Goal: Task Accomplishment & Management: Manage account settings

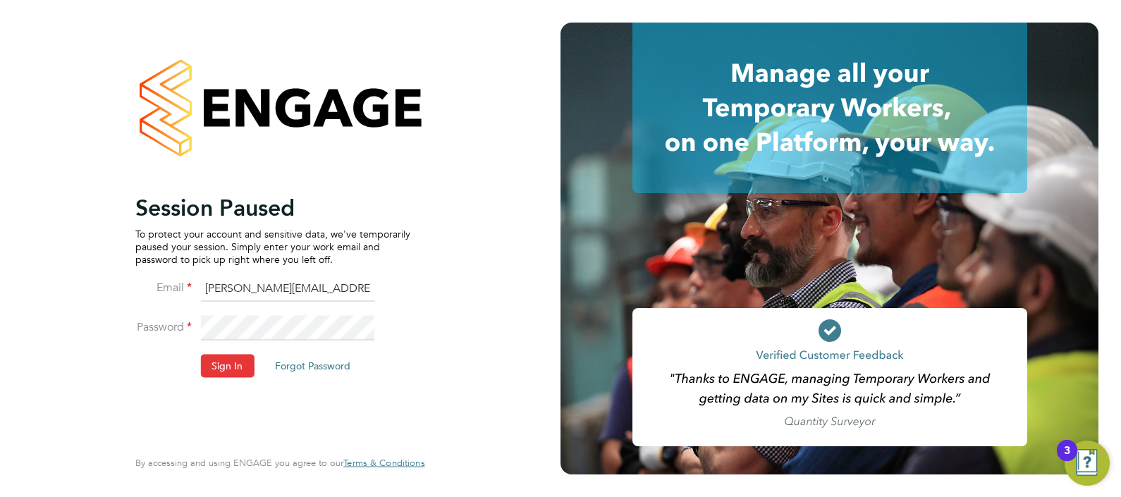
drag, startPoint x: 243, startPoint y: 278, endPoint x: 287, endPoint y: 296, distance: 47.1
click at [245, 277] on input "Sasha.apleona@pretiumresourcing.co.uk" at bounding box center [287, 288] width 174 height 25
type input "ABM@pretiumresourcing.co.uk"
click at [246, 363] on button "Sign In" at bounding box center [227, 366] width 54 height 23
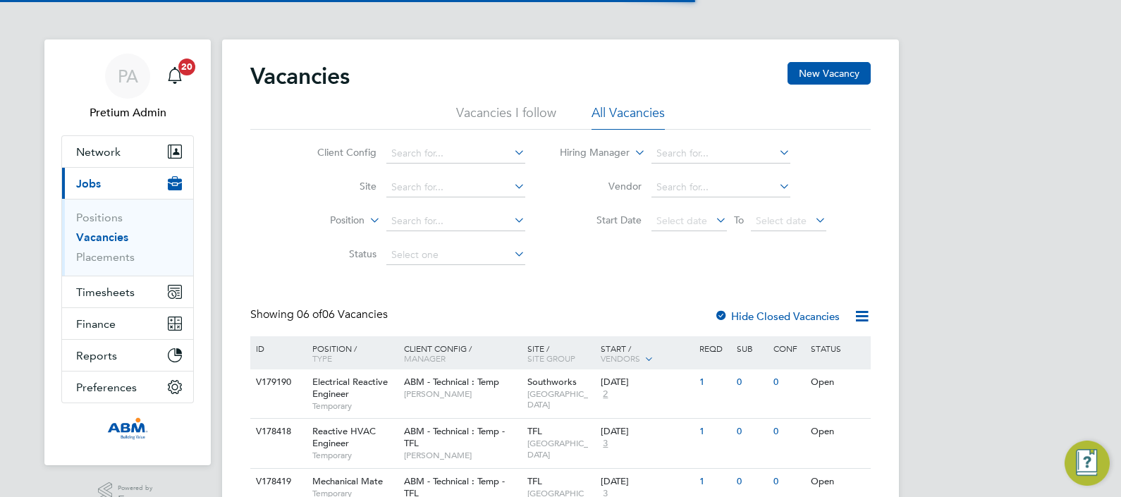
click at [109, 74] on div "PA" at bounding box center [127, 76] width 45 height 45
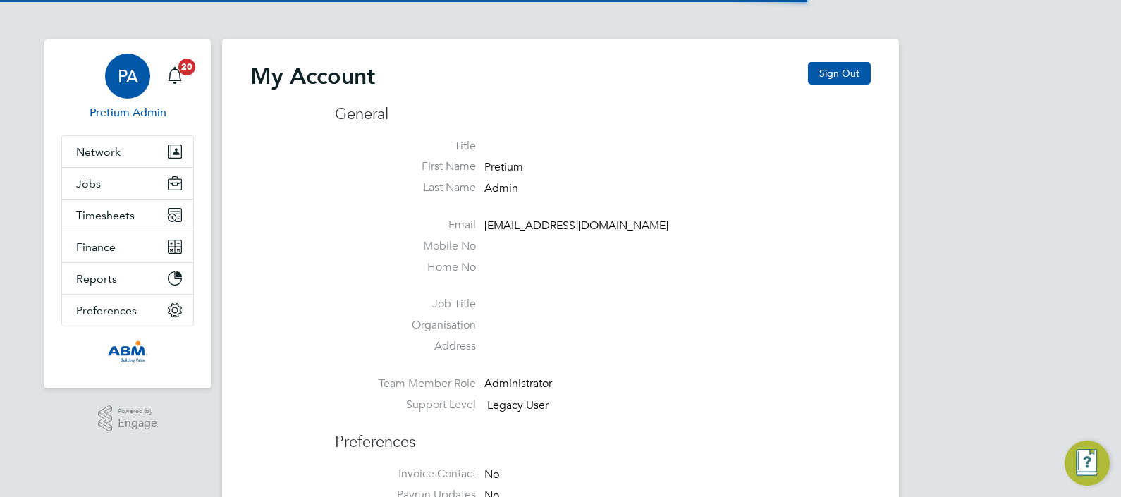
type input "[PERSON_NAME][EMAIL_ADDRESS][DOMAIN_NAME]"
click at [830, 73] on button "Sign Out" at bounding box center [839, 73] width 63 height 23
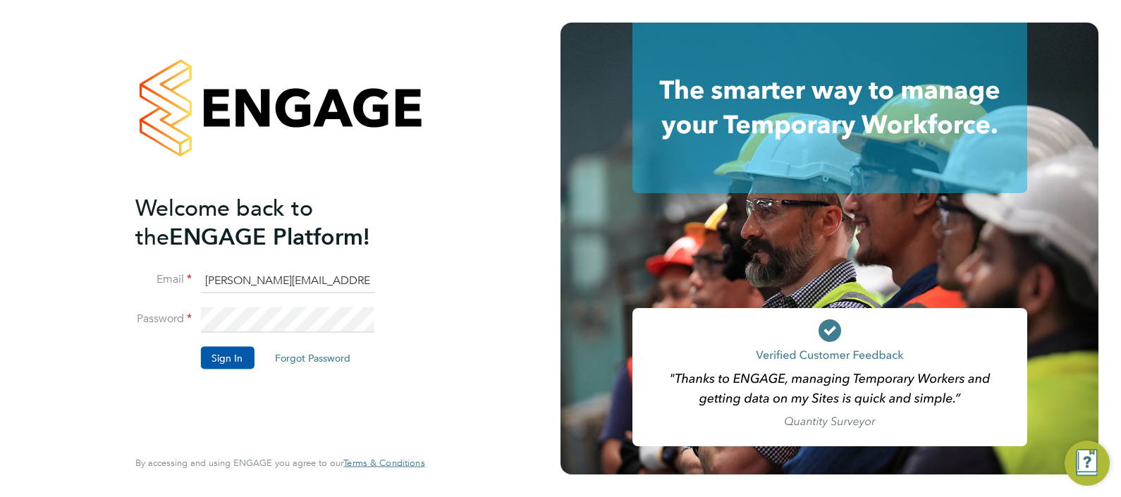
click at [288, 280] on input "[PERSON_NAME][EMAIL_ADDRESS][DOMAIN_NAME]" at bounding box center [287, 280] width 174 height 25
type input "abmfacility@pretiumresourcing.co.uk"
click at [232, 352] on button "Sign In" at bounding box center [227, 357] width 54 height 23
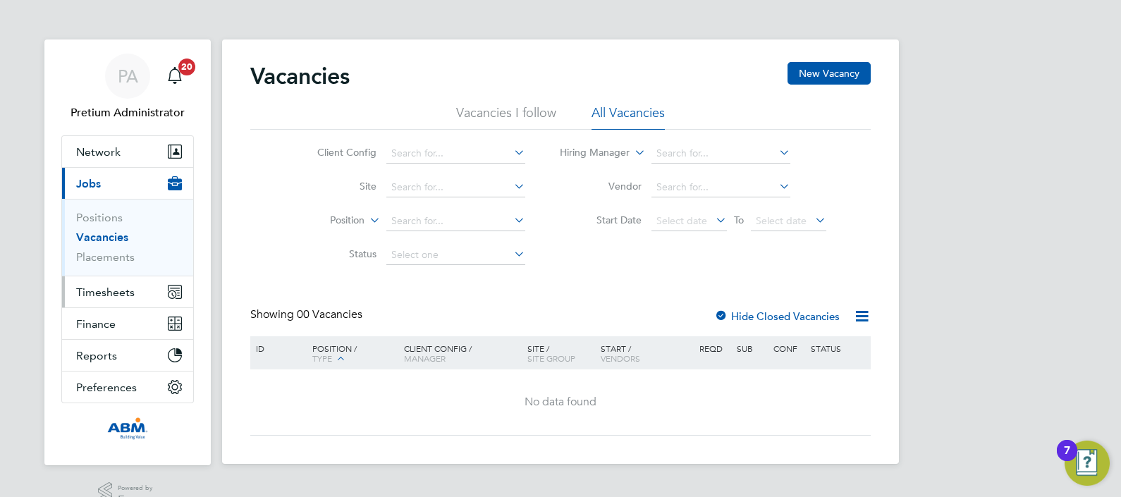
click at [97, 280] on button "Timesheets" at bounding box center [127, 291] width 131 height 31
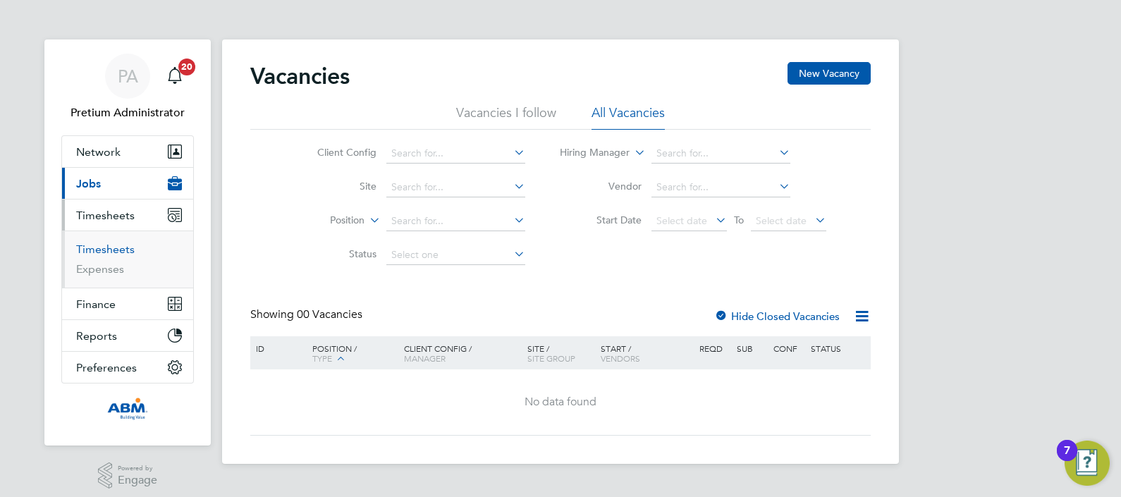
click at [106, 246] on link "Timesheets" at bounding box center [105, 248] width 59 height 13
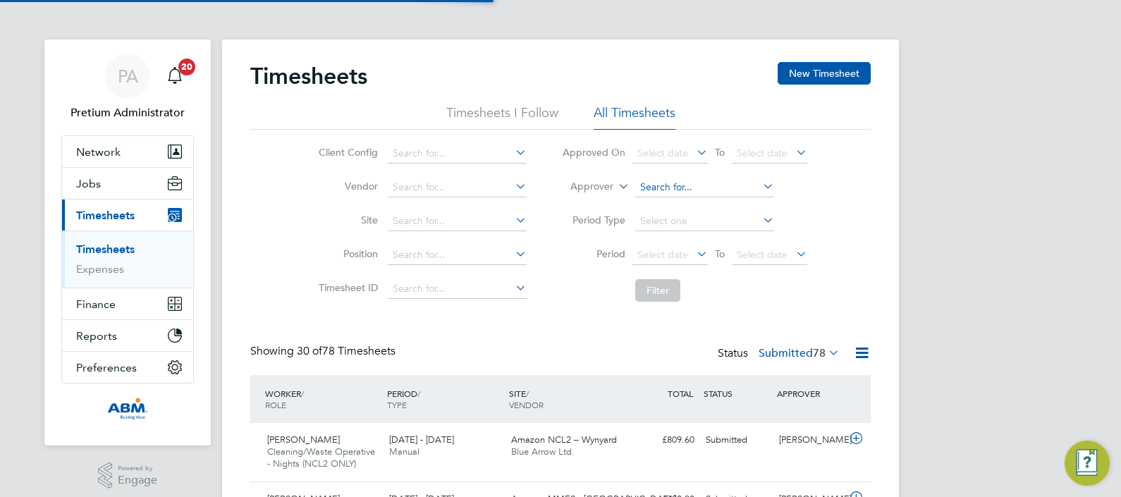
click at [649, 184] on input at bounding box center [704, 188] width 139 height 20
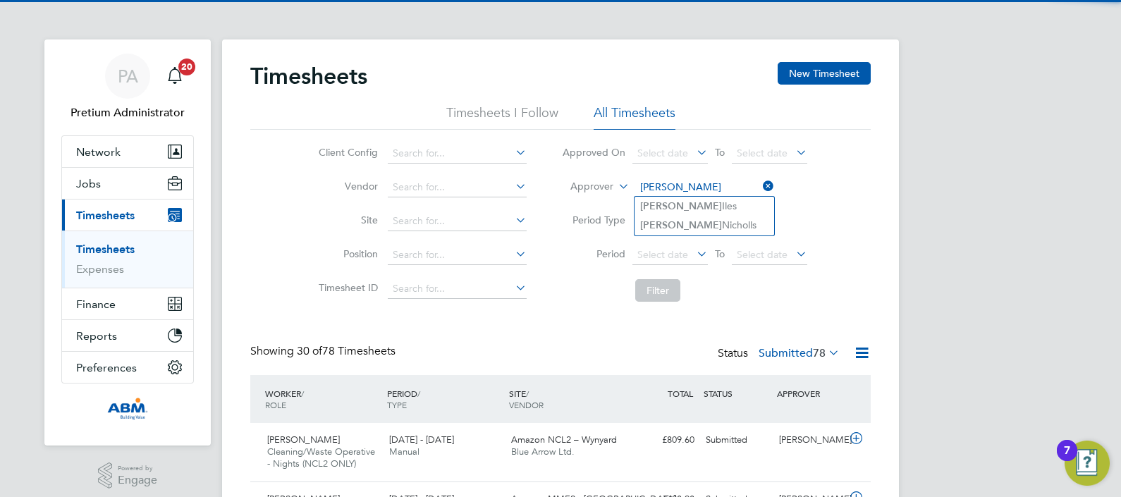
click at [710, 193] on input "[PERSON_NAME]" at bounding box center [704, 188] width 139 height 20
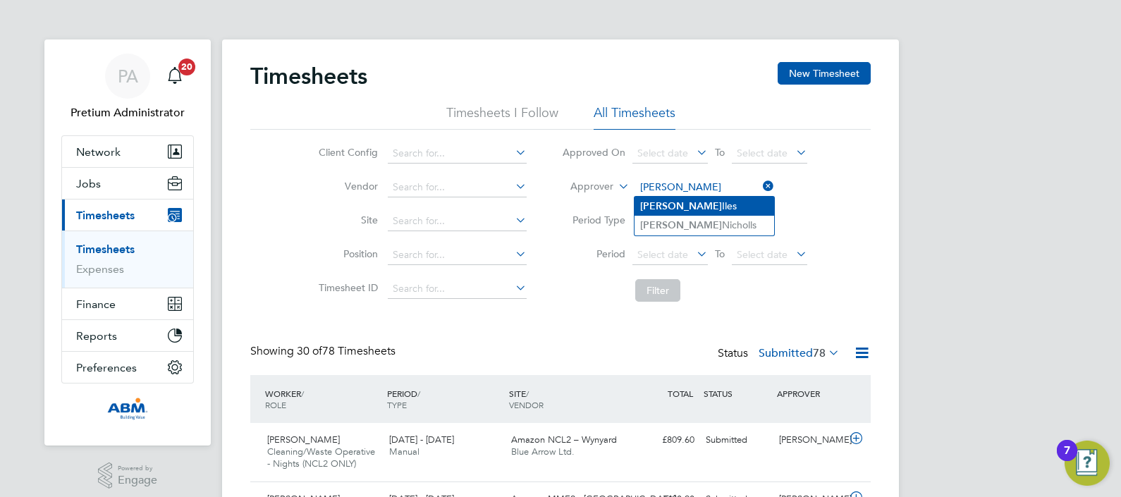
click at [706, 197] on li "[PERSON_NAME]" at bounding box center [704, 206] width 140 height 19
type input "[PERSON_NAME]"
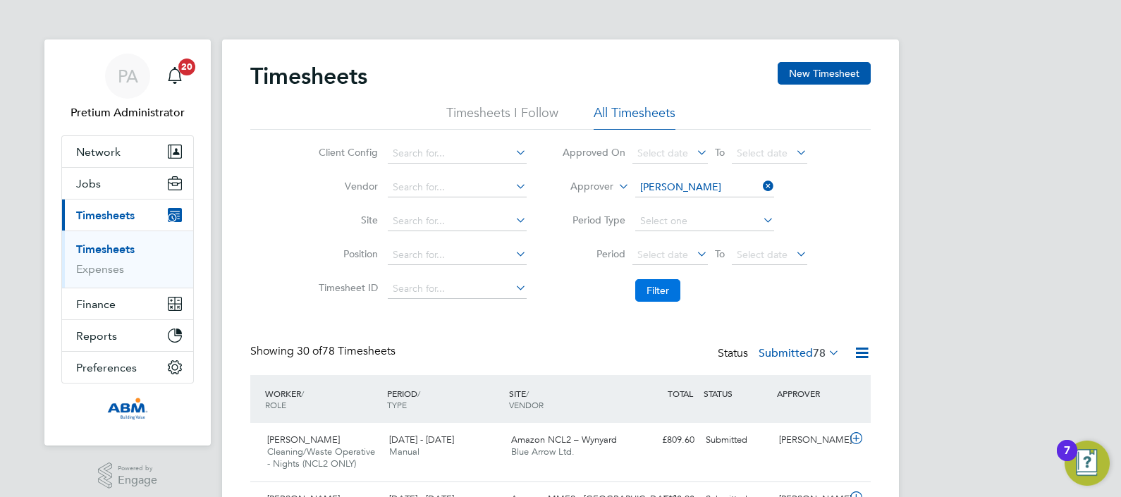
drag, startPoint x: 661, startPoint y: 278, endPoint x: 661, endPoint y: 295, distance: 17.6
click at [661, 278] on li "Filter" at bounding box center [684, 290] width 281 height 37
click at [659, 296] on button "Filter" at bounding box center [657, 290] width 45 height 23
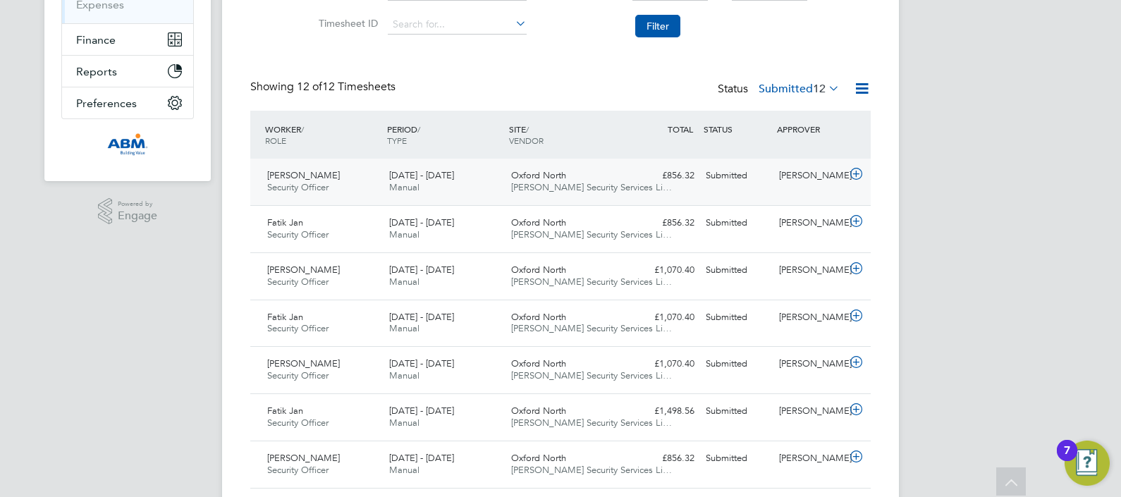
click at [626, 190] on div "Oxford North Wills Security Services Li…" at bounding box center [566, 181] width 122 height 35
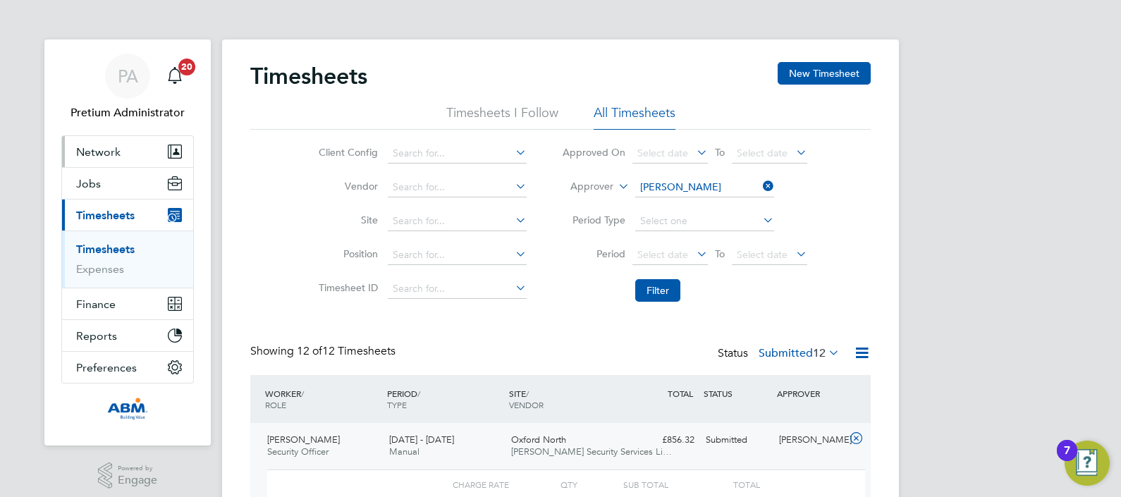
click at [129, 148] on button "Network" at bounding box center [127, 151] width 131 height 31
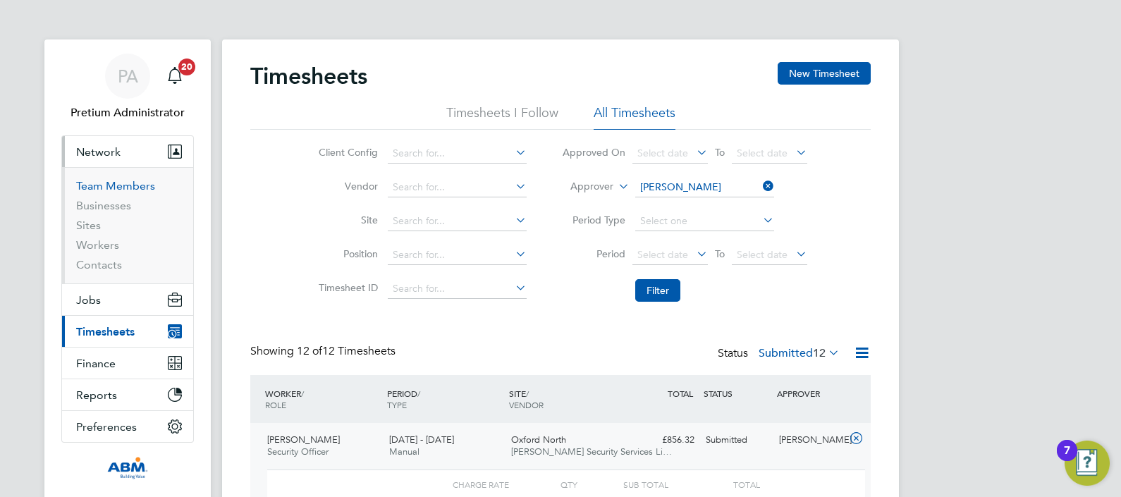
click at [118, 183] on link "Team Members" at bounding box center [115, 185] width 79 height 13
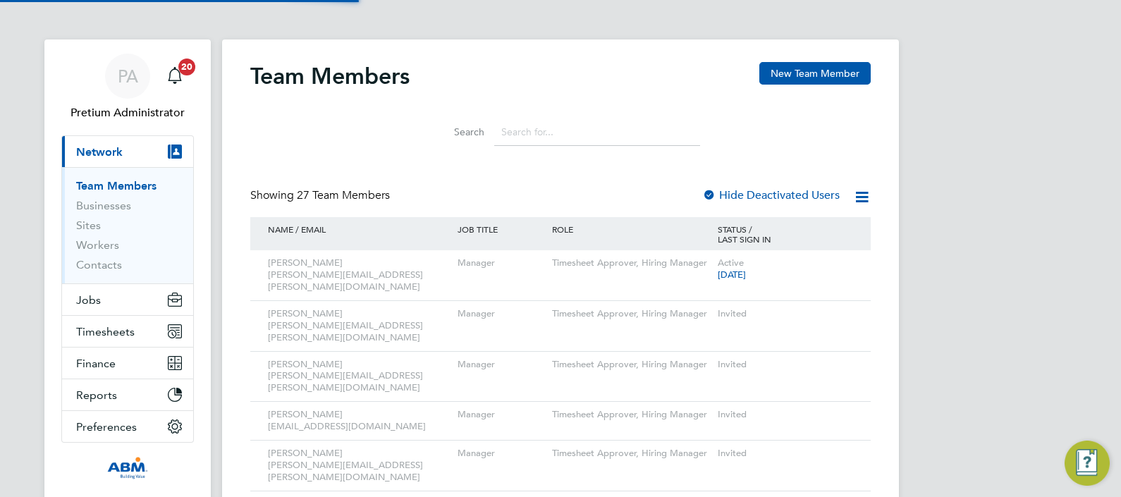
click at [565, 130] on input at bounding box center [597, 131] width 206 height 27
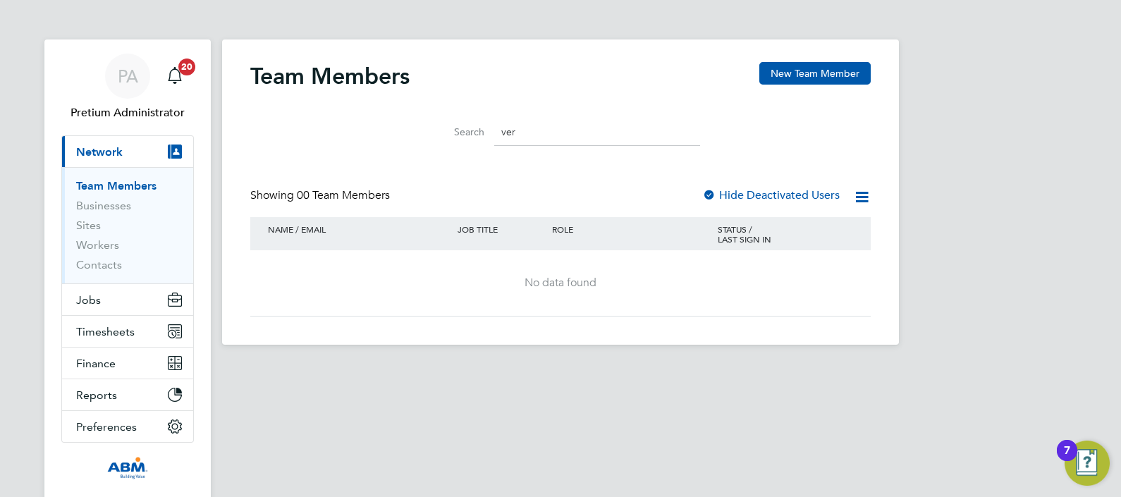
type input "ver"
click at [836, 71] on button "New Team Member" at bounding box center [814, 73] width 111 height 23
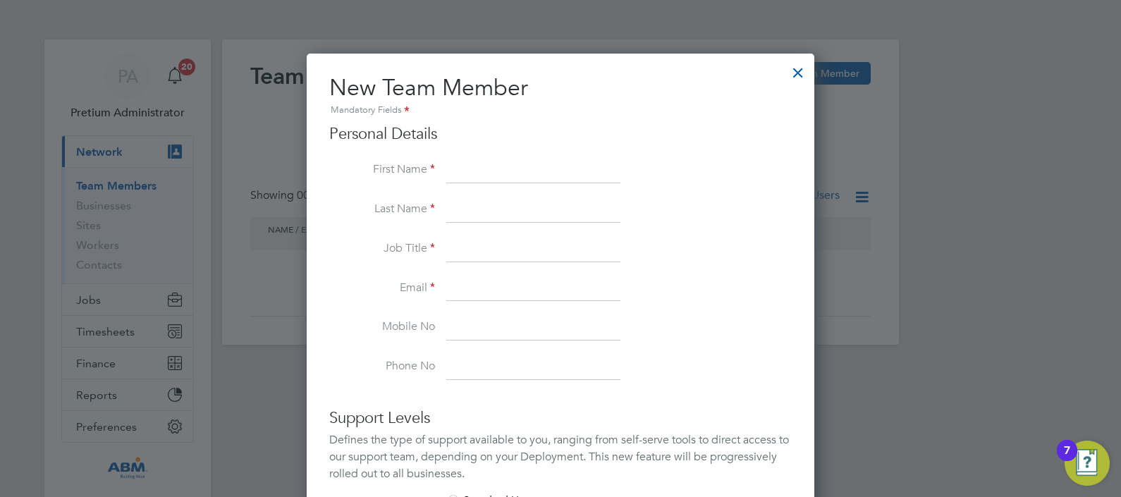
drag, startPoint x: 469, startPoint y: 242, endPoint x: 486, endPoint y: 220, distance: 27.8
click at [470, 242] on input at bounding box center [533, 249] width 174 height 25
click at [451, 156] on div "Personal Details First Name Last Name Job Title Email Mobile No Phone No" at bounding box center [560, 252] width 462 height 256
click at [470, 296] on input at bounding box center [533, 288] width 174 height 25
paste input "Veronica.Thornton@abm.com"
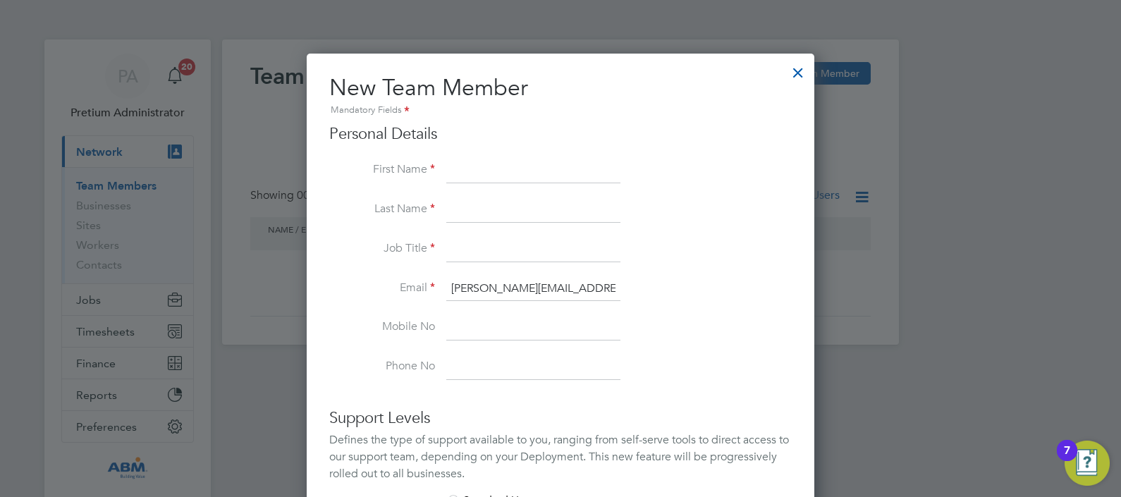
click at [486, 293] on input "Veronica.Thornton@abm.com" at bounding box center [533, 288] width 174 height 25
type input "Veronica.Thornton@abm.com"
click at [469, 161] on input at bounding box center [533, 170] width 174 height 25
paste input "Veronica"
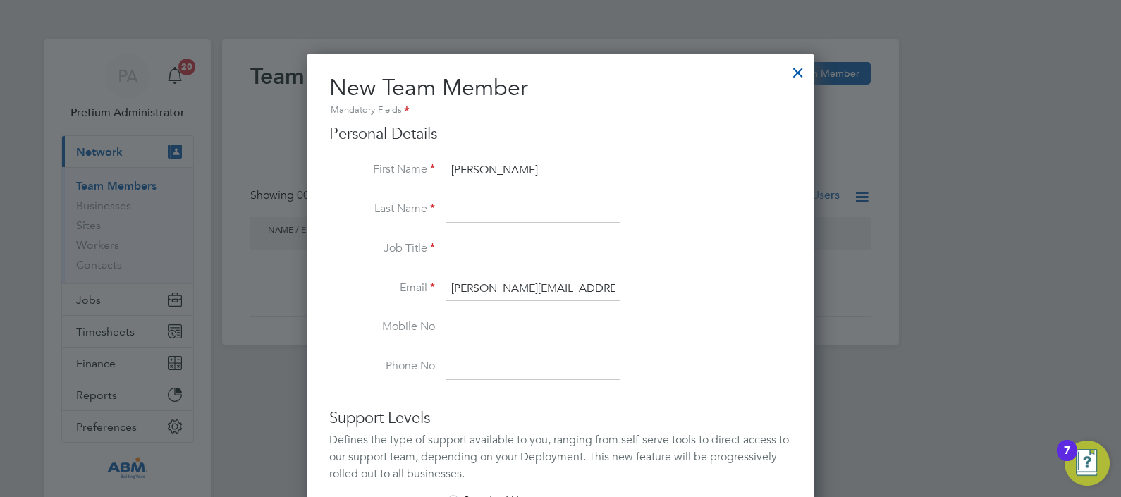
type input "Veronica"
click at [449, 348] on li "Mobile No" at bounding box center [560, 334] width 462 height 39
click at [507, 288] on input "Veronica.Thornton@abm.com" at bounding box center [533, 288] width 174 height 25
click at [504, 204] on input at bounding box center [533, 209] width 174 height 25
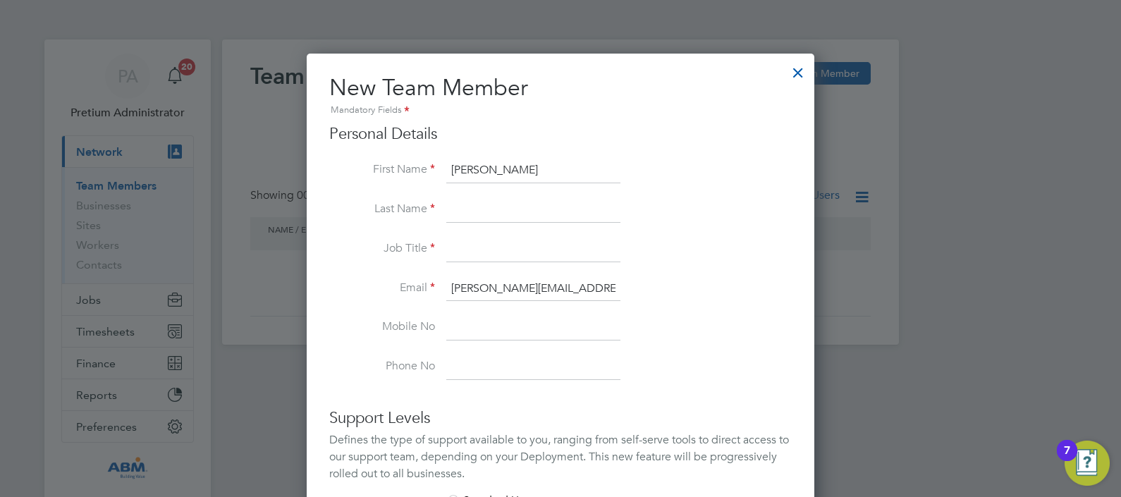
paste input "Thornton"
type input "Thornton"
click at [464, 252] on input at bounding box center [533, 249] width 174 height 25
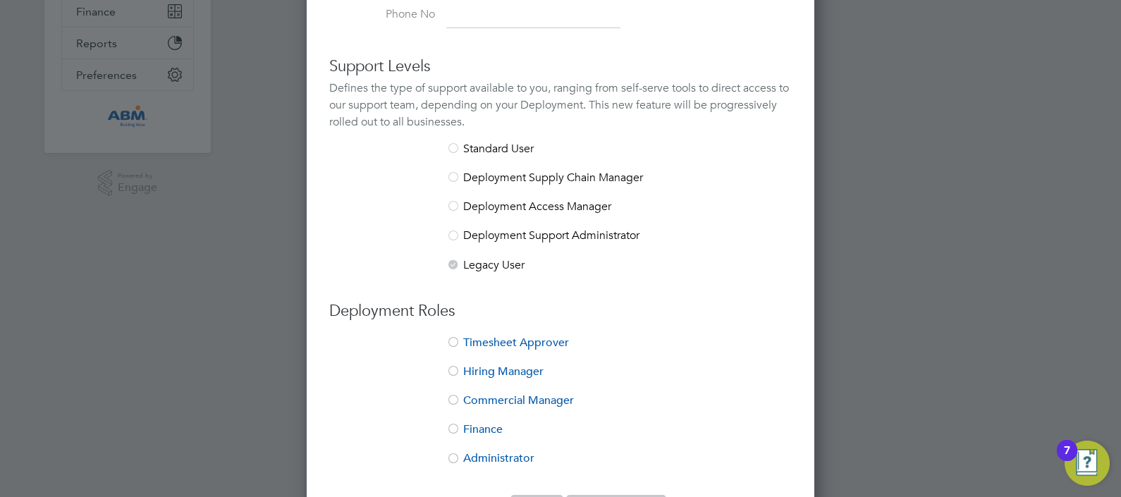
type input "Manager"
click at [479, 343] on li "Timesheet Approver" at bounding box center [560, 350] width 462 height 29
click at [477, 402] on li "Commercial Manager" at bounding box center [560, 407] width 462 height 29
click at [477, 369] on li "Hiring Manager" at bounding box center [560, 378] width 462 height 29
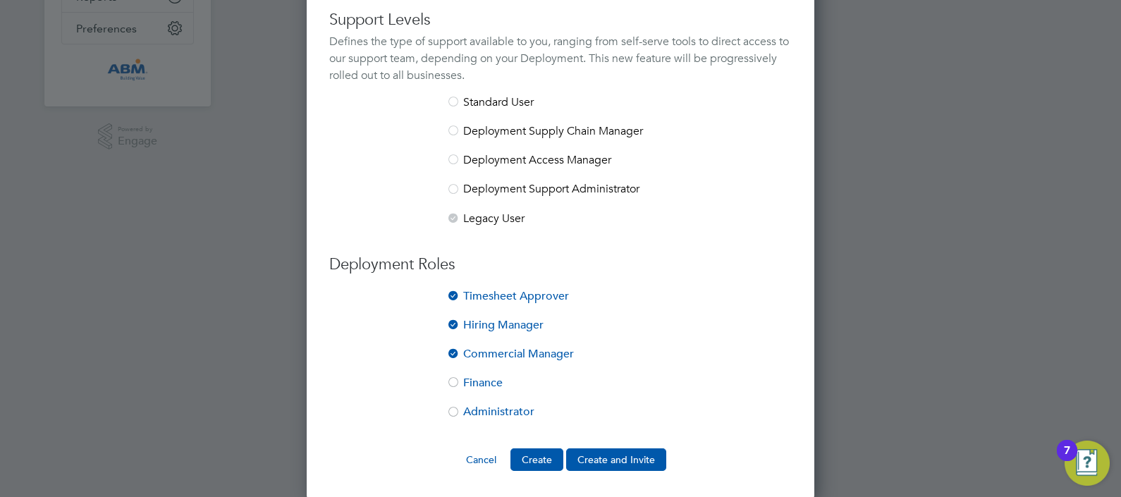
drag, startPoint x: 610, startPoint y: 467, endPoint x: 638, endPoint y: 474, distance: 29.2
click at [610, 465] on button "Create and Invite" at bounding box center [616, 459] width 100 height 23
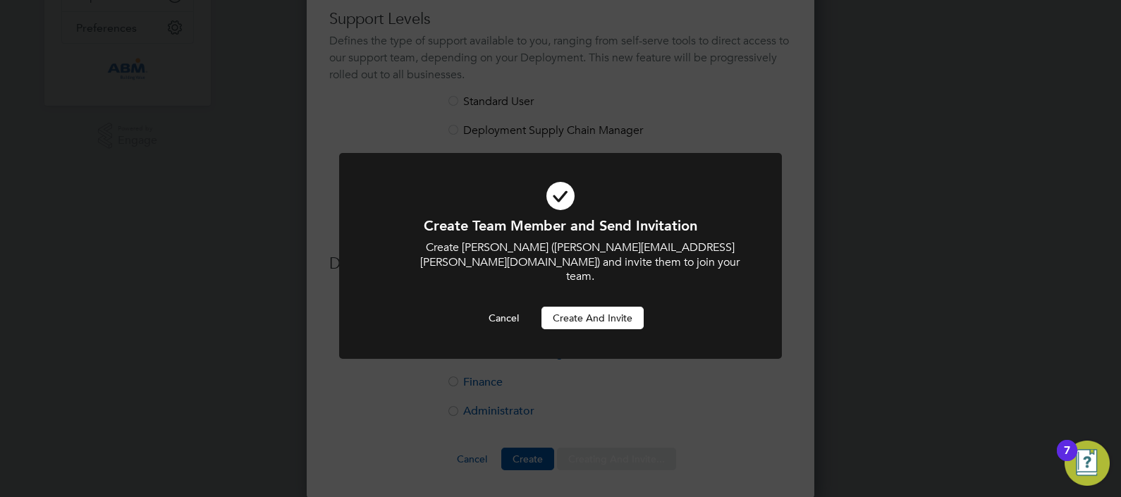
click at [615, 307] on button "Create and invite" at bounding box center [592, 318] width 102 height 23
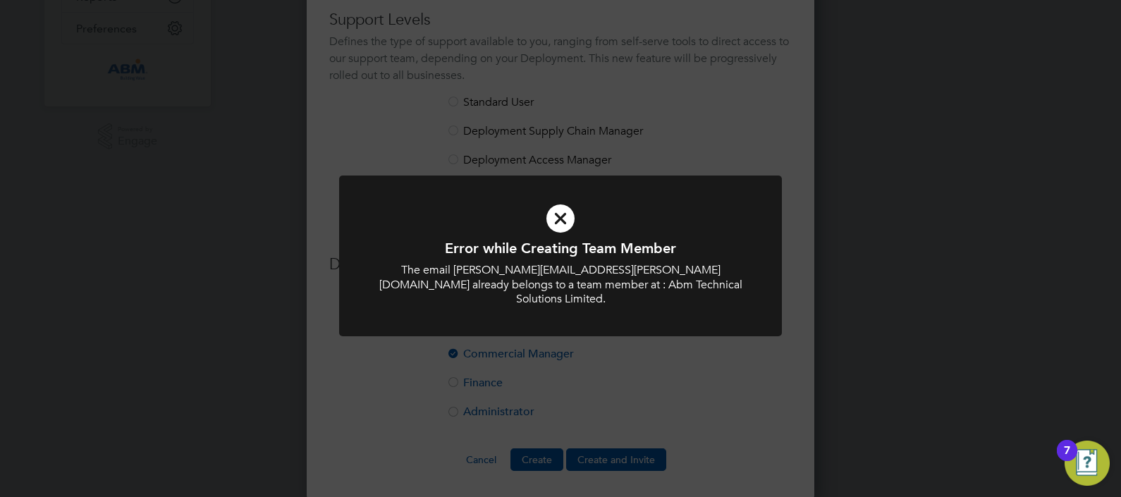
drag, startPoint x: 739, startPoint y: 110, endPoint x: 773, endPoint y: 142, distance: 46.4
click at [742, 113] on div "Error while Creating Team Member The email Veronica.Thornton@abm.com already be…" at bounding box center [560, 248] width 1121 height 497
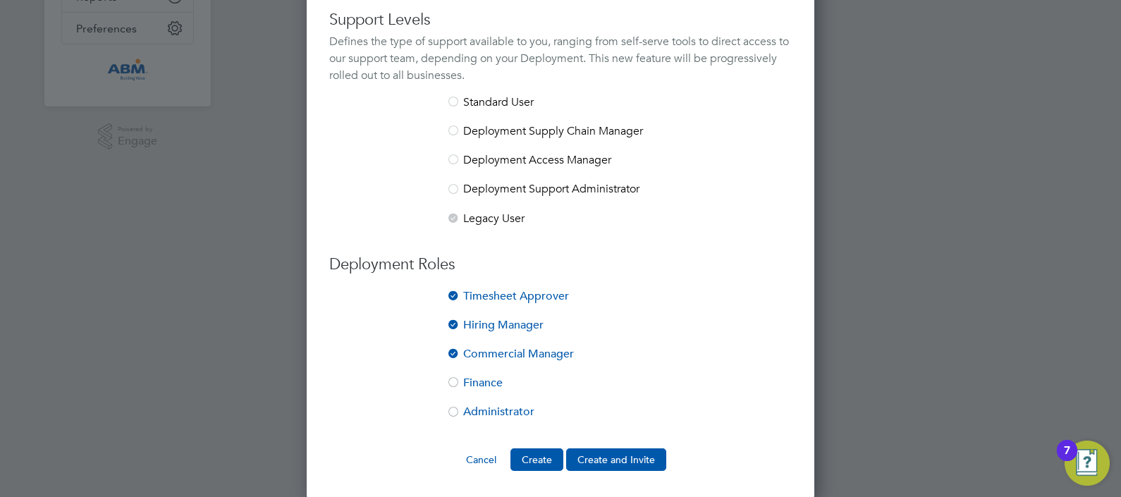
drag, startPoint x: 478, startPoint y: 452, endPoint x: 491, endPoint y: 451, distance: 13.4
click at [479, 452] on button "Cancel" at bounding box center [481, 459] width 53 height 23
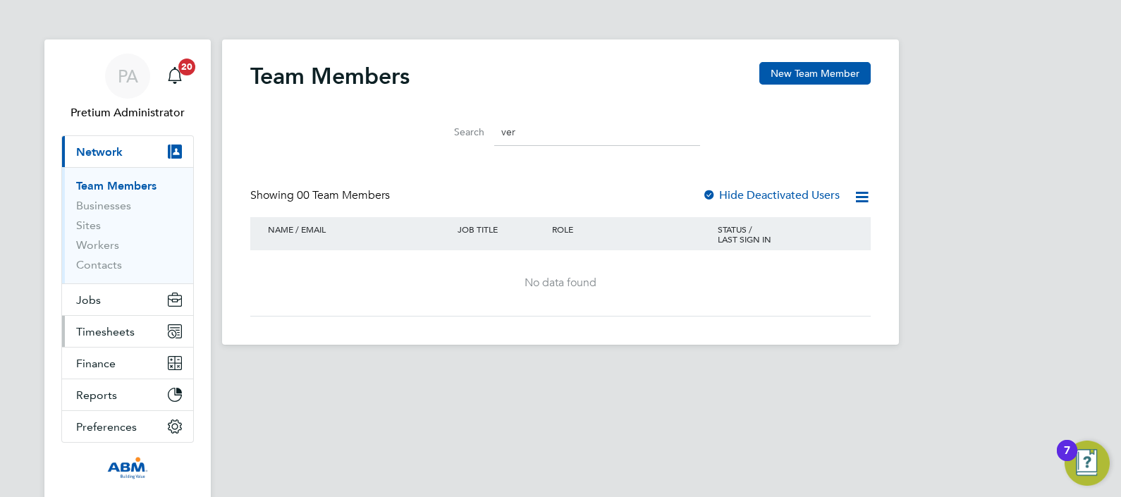
drag, startPoint x: 95, startPoint y: 334, endPoint x: 124, endPoint y: 333, distance: 28.9
click at [96, 334] on span "Timesheets" at bounding box center [105, 331] width 59 height 13
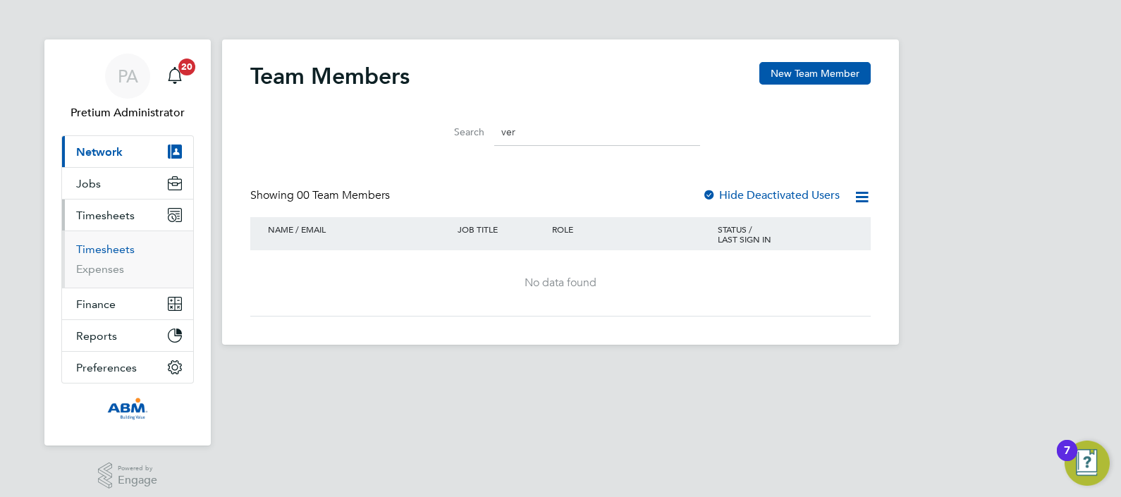
click at [106, 250] on link "Timesheets" at bounding box center [105, 248] width 59 height 13
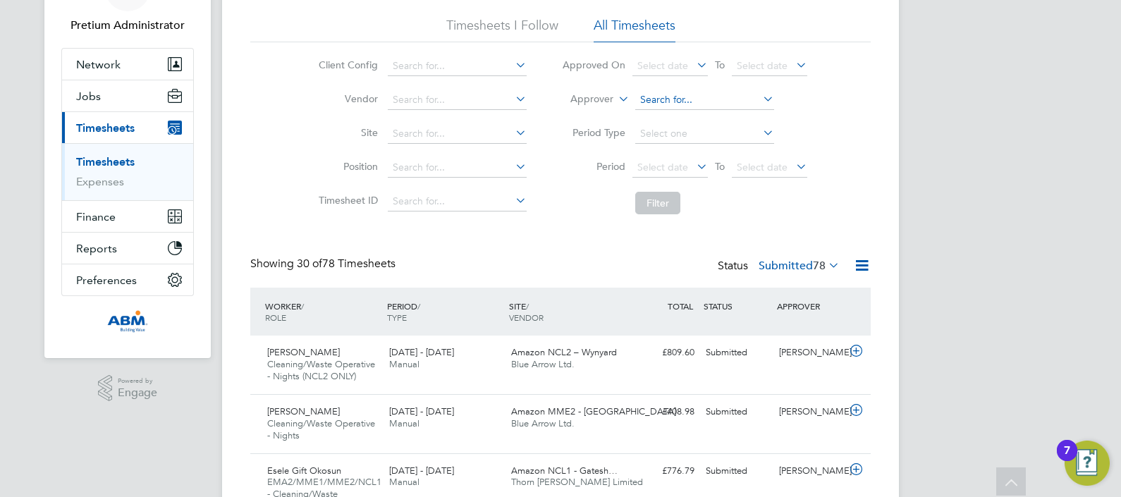
click at [684, 99] on input at bounding box center [704, 100] width 139 height 20
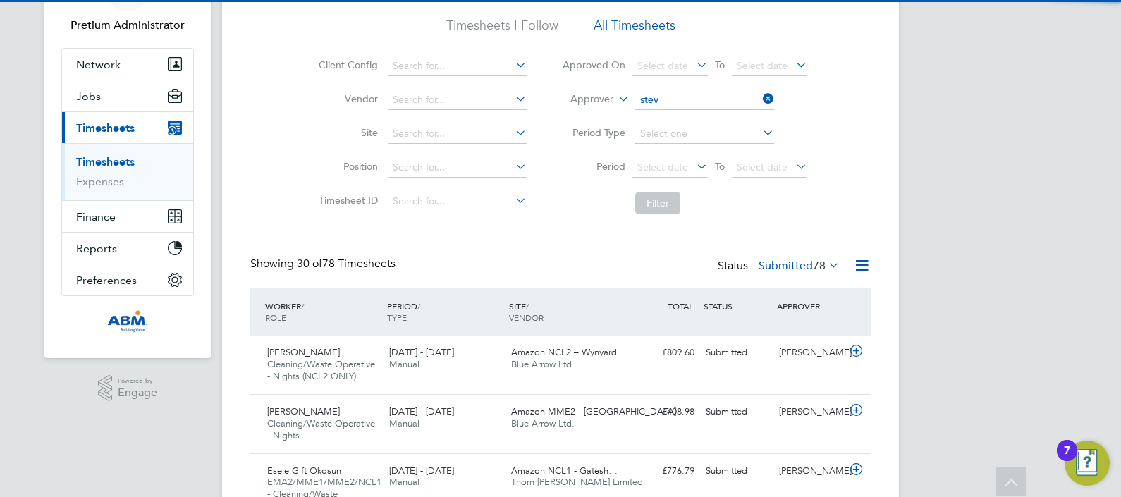
click at [722, 111] on li "Stev e Iles" at bounding box center [704, 118] width 140 height 19
type input "Steve Iles"
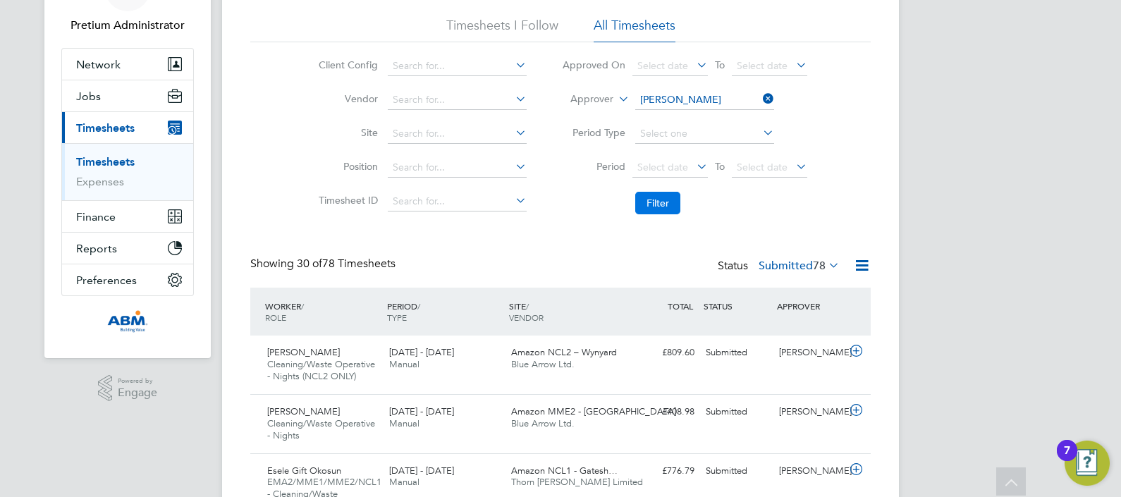
click at [657, 201] on button "Filter" at bounding box center [657, 203] width 45 height 23
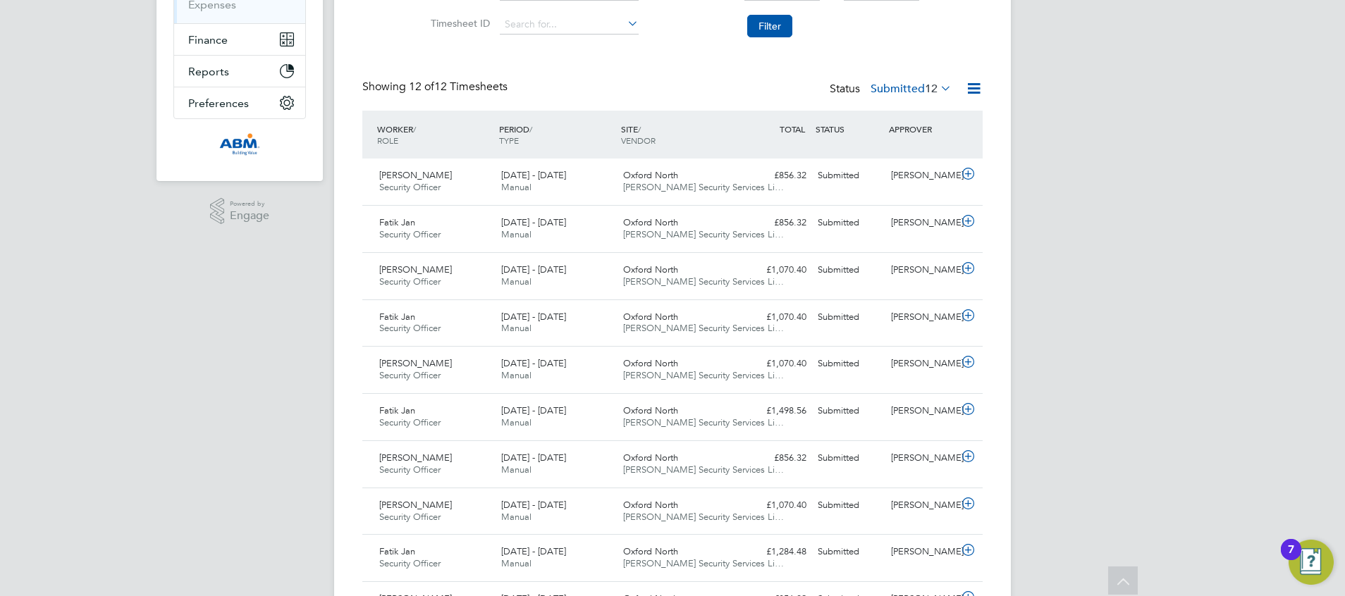
drag, startPoint x: 983, startPoint y: 6, endPoint x: 690, endPoint y: 93, distance: 305.3
click at [690, 93] on div "Showing 12 of 12 Timesheets Status Submitted 12" at bounding box center [672, 95] width 620 height 31
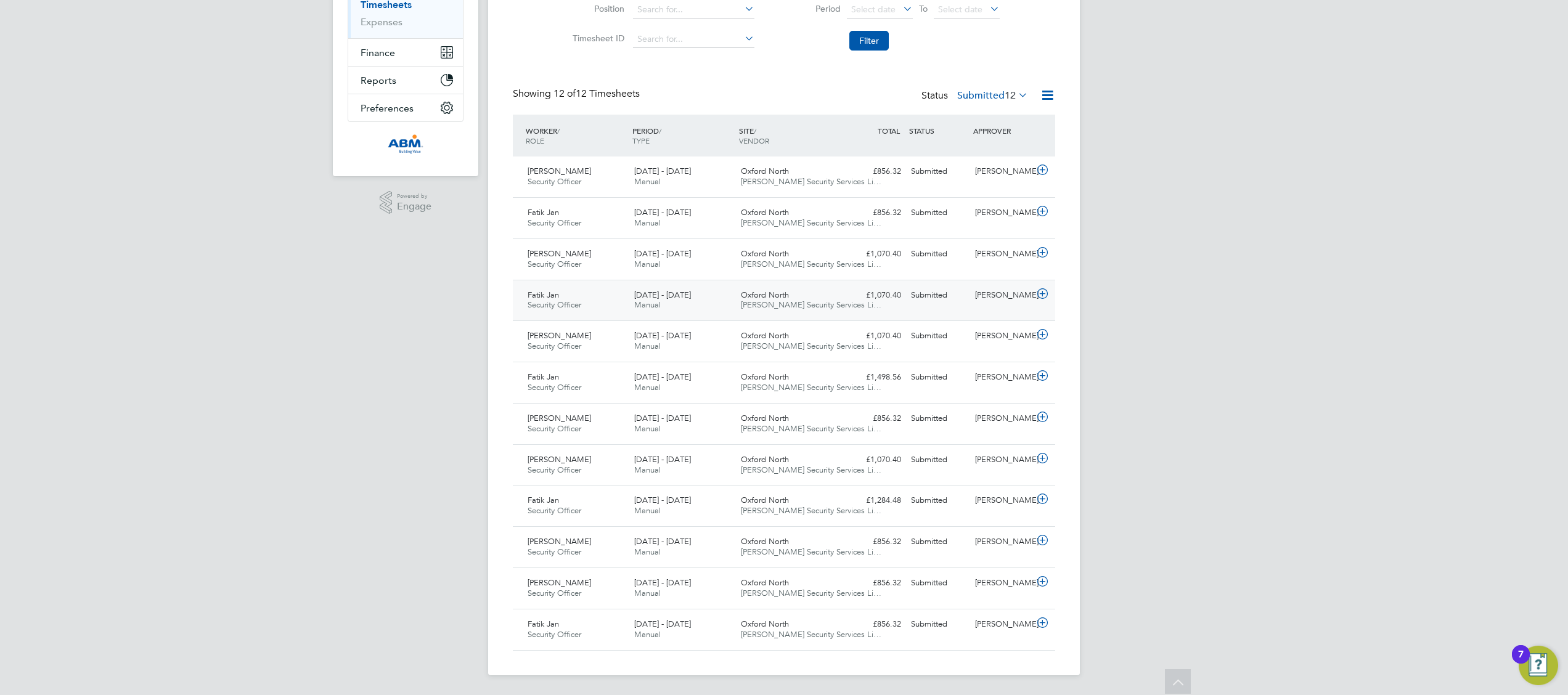
drag, startPoint x: 1096, startPoint y: 2, endPoint x: 871, endPoint y: 288, distance: 363.9
click at [772, 91] on div "Showing 12 of 12 Timesheets Status Submitted 12" at bounding box center [784, 101] width 542 height 27
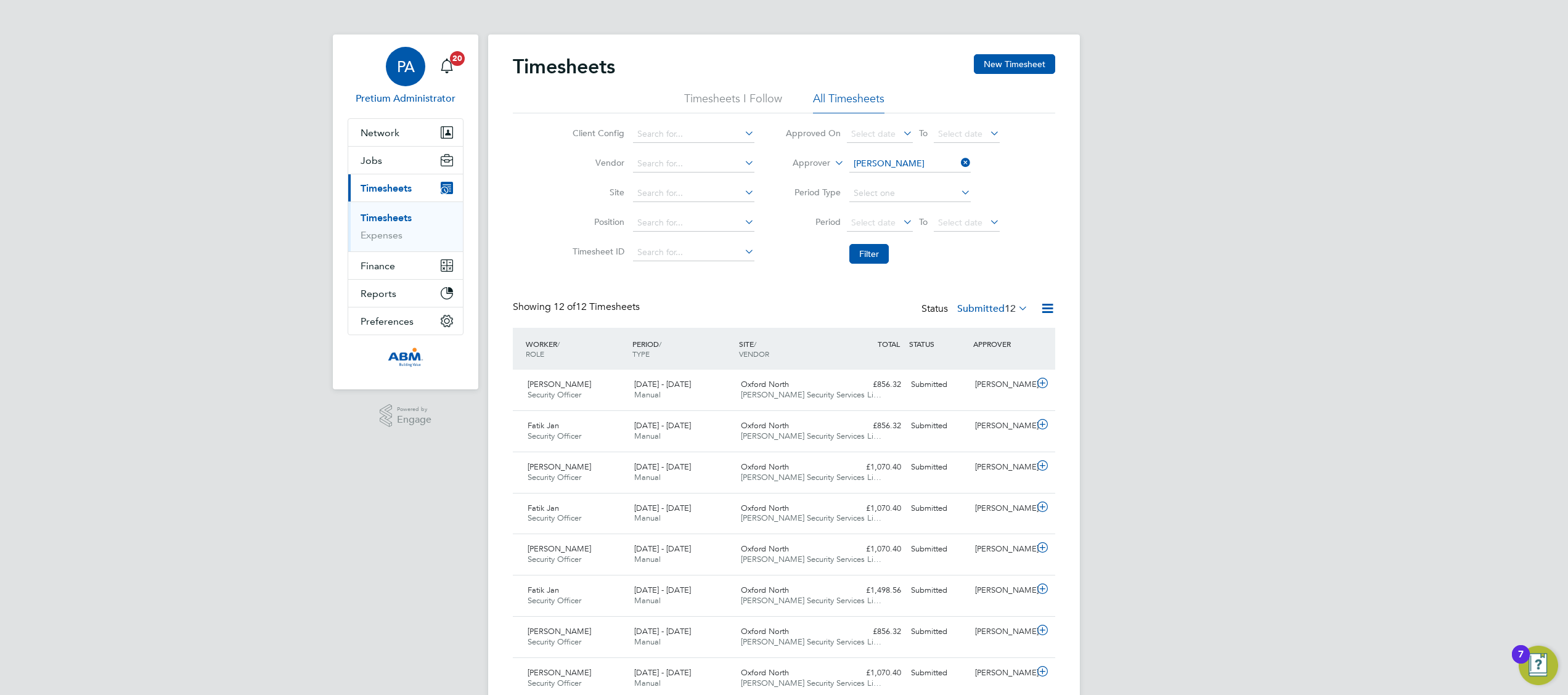
click at [402, 70] on span "PA" at bounding box center [406, 66] width 17 height 16
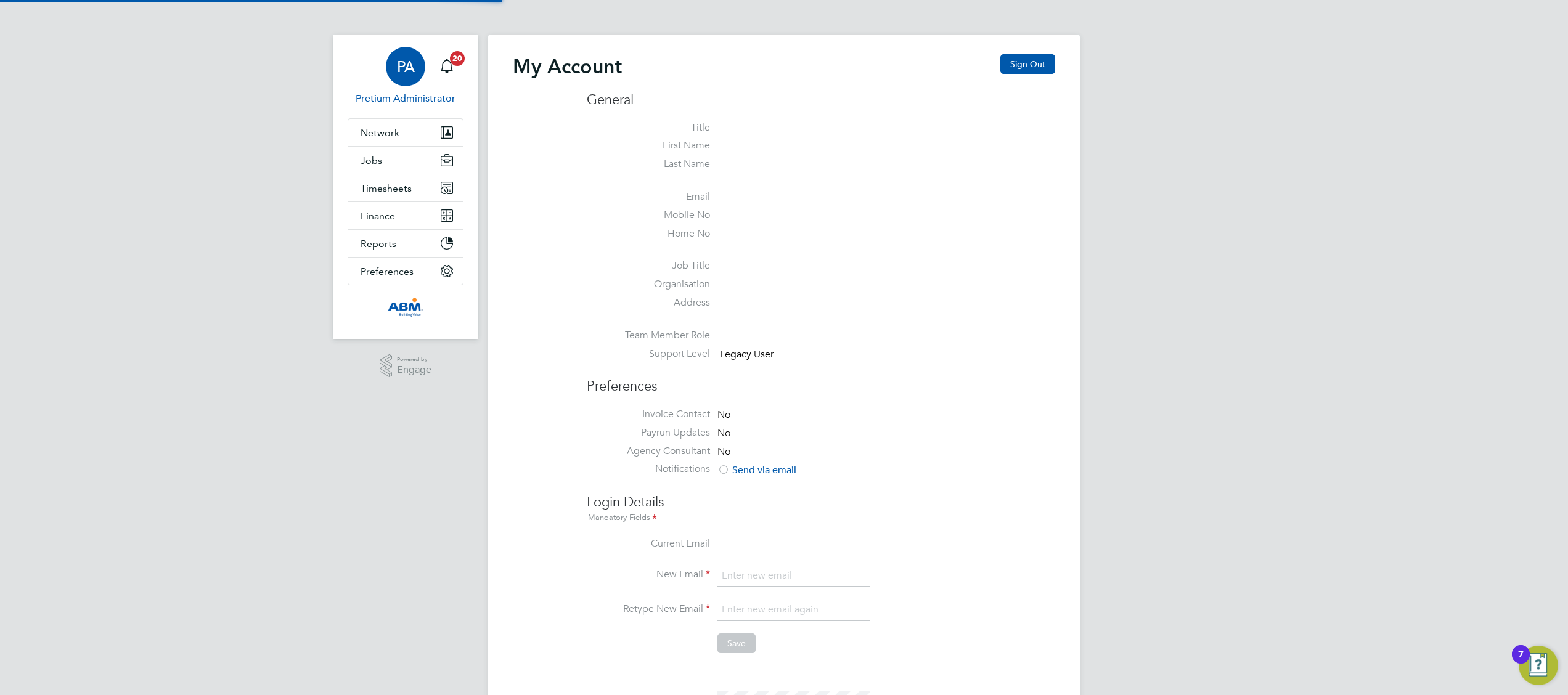
type input "ABM@pretiumresourcing.co.uk"
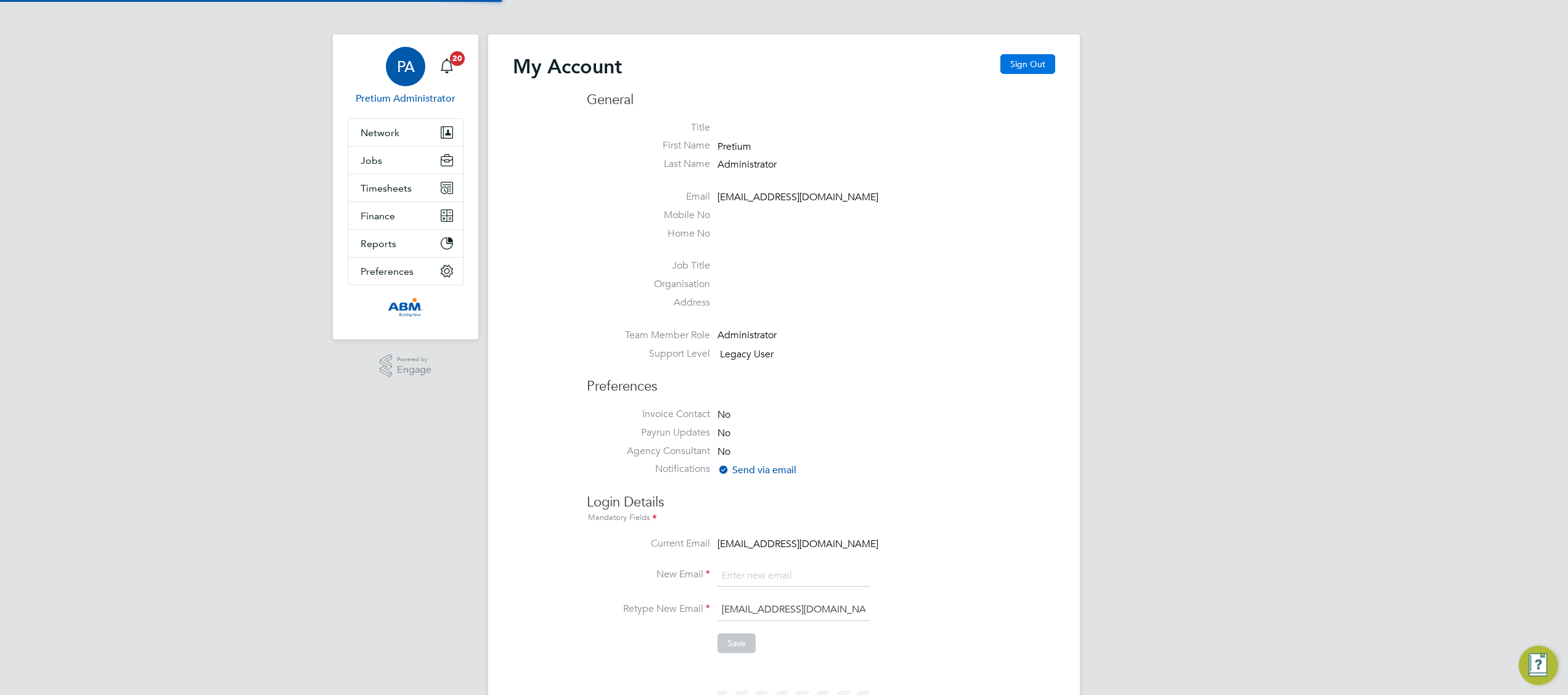
click at [979, 67] on button "Sign Out" at bounding box center [1028, 64] width 55 height 20
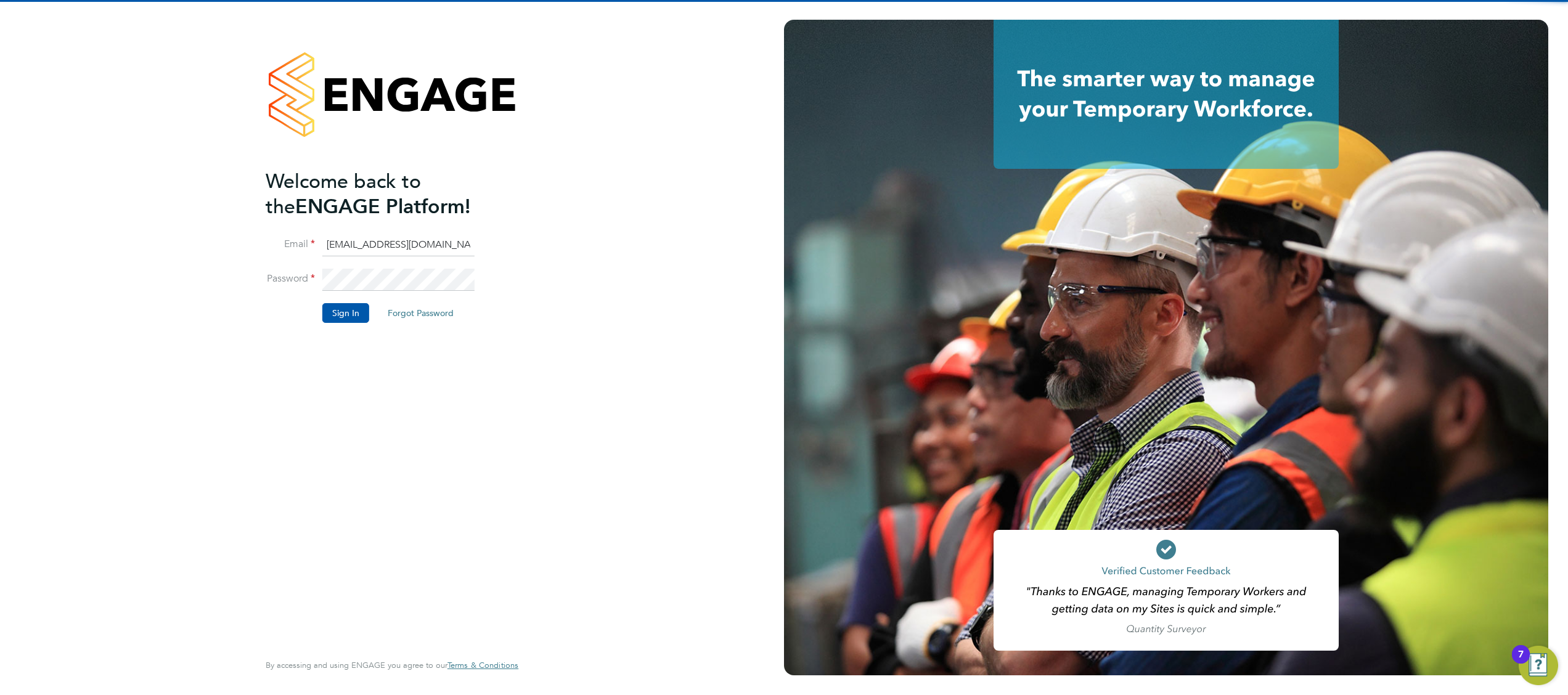
click at [387, 250] on input "ABM@pretiumresourcing.co.uk" at bounding box center [399, 245] width 152 height 22
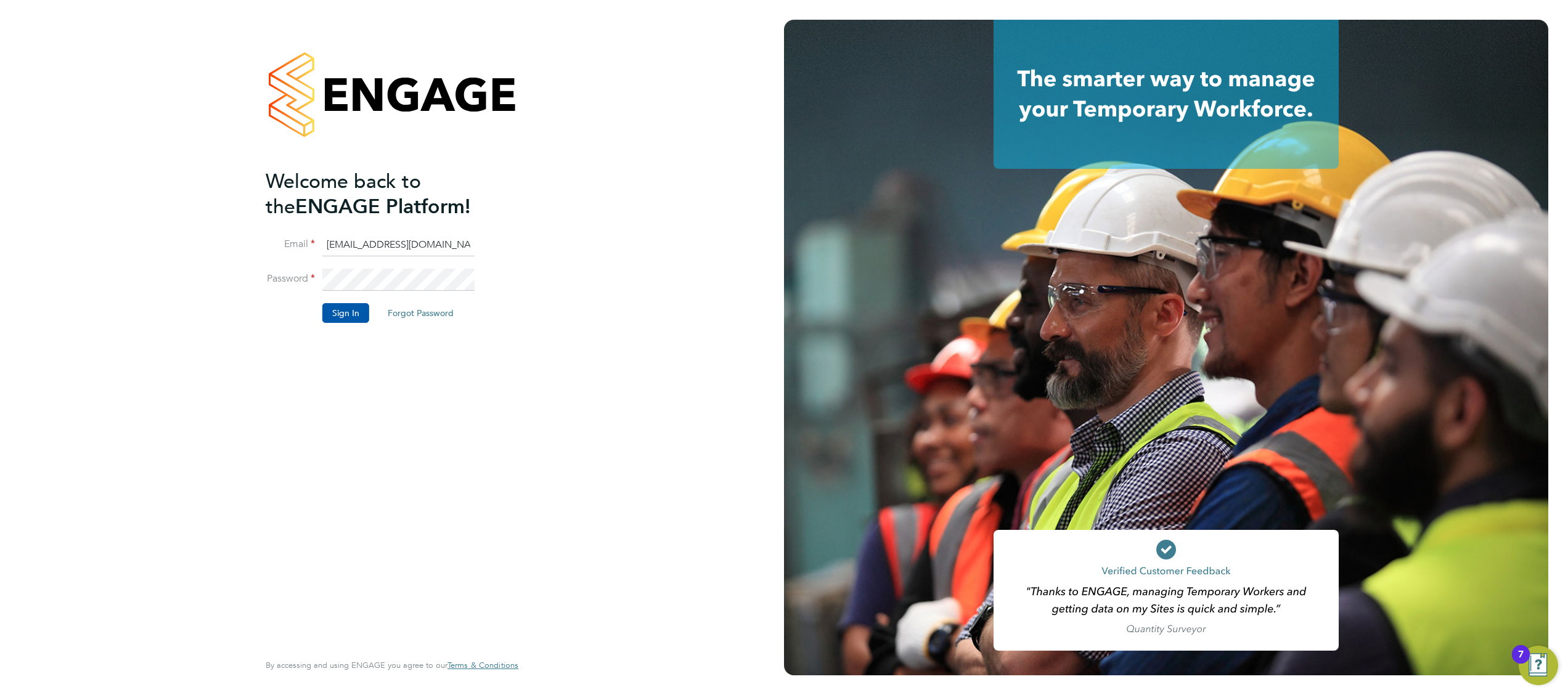
type input "Sasha.apleona@pretiumresourcing.co.uk"
click at [341, 307] on button "Sign In" at bounding box center [346, 313] width 47 height 20
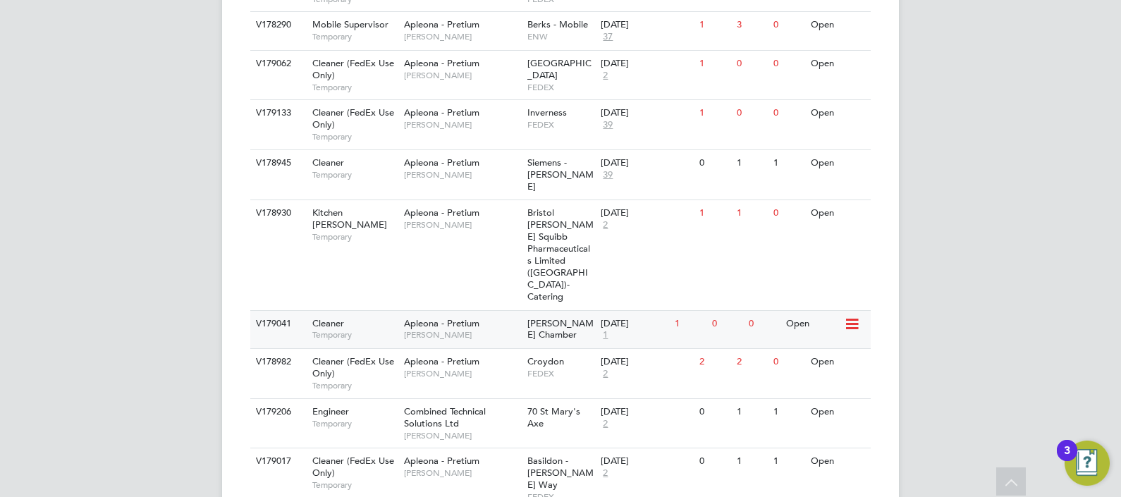
scroll to position [705, 0]
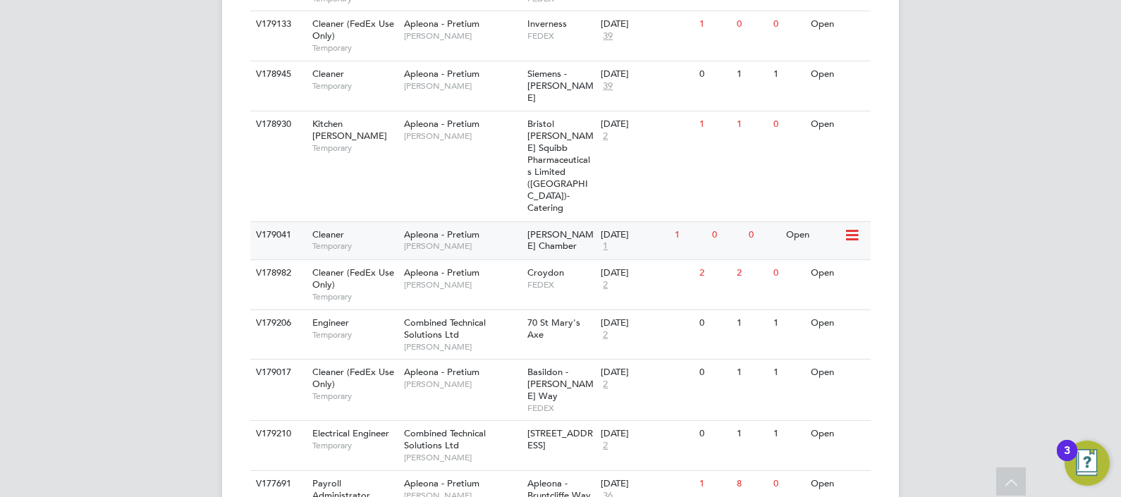
click at [445, 240] on span "Rachel George-Davidson" at bounding box center [462, 245] width 116 height 11
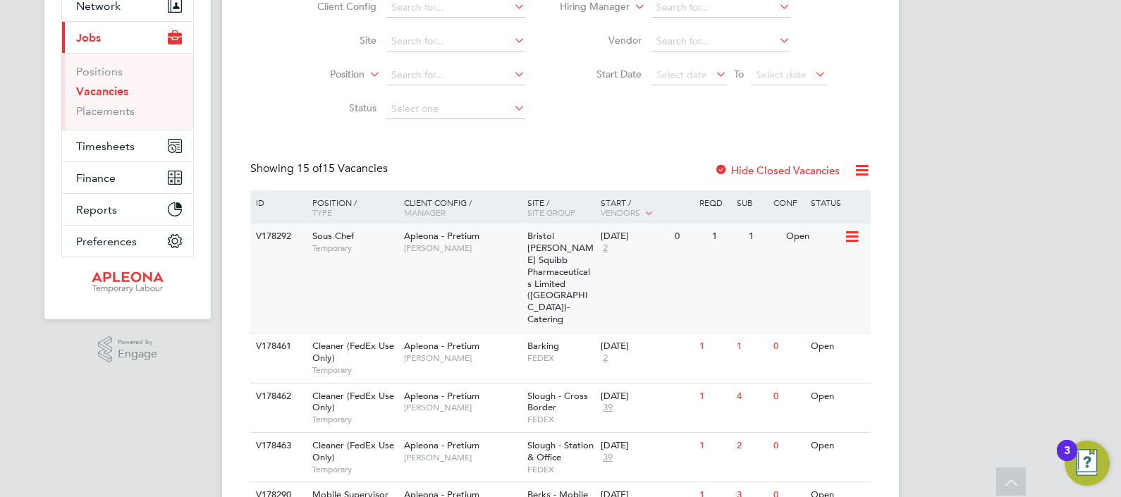
scroll to position [0, 0]
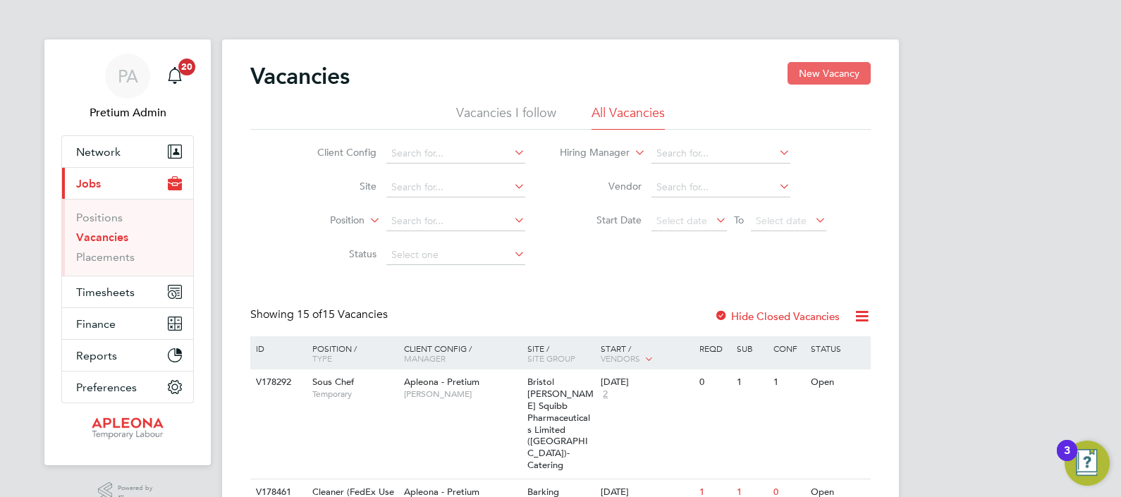
click at [861, 75] on button "New Vacancy" at bounding box center [828, 73] width 83 height 23
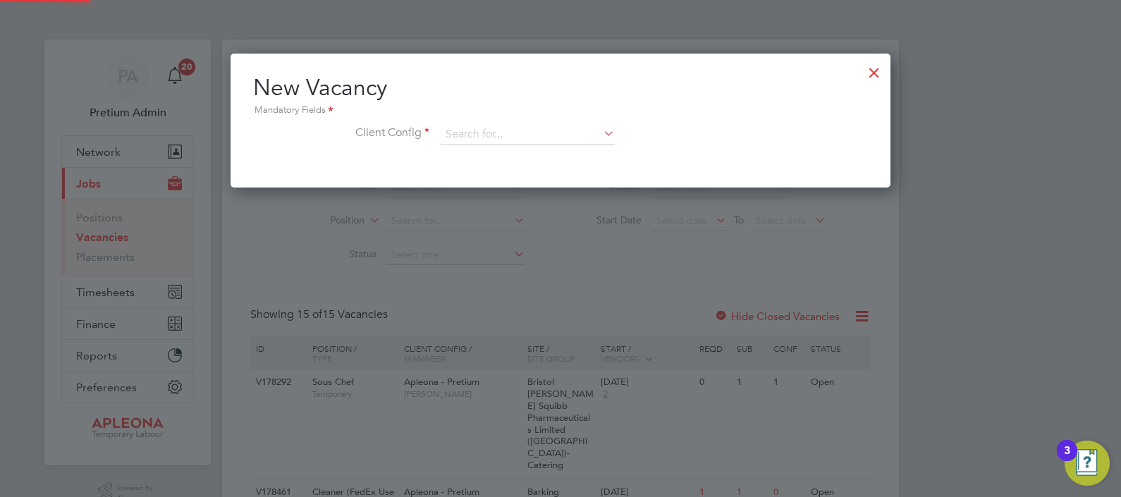
scroll to position [134, 660]
click at [874, 74] on div at bounding box center [873, 68] width 25 height 25
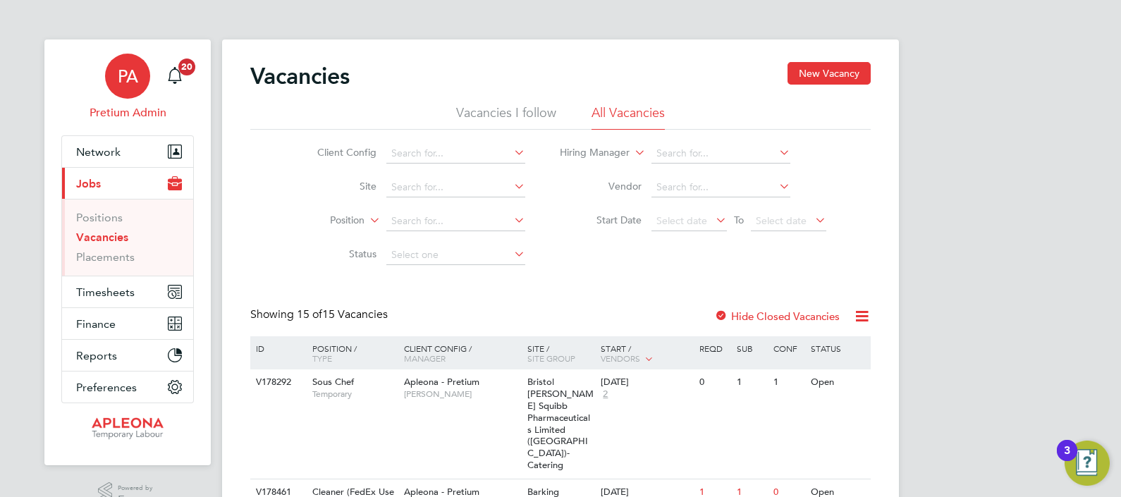
click at [140, 85] on div "PA" at bounding box center [127, 76] width 45 height 45
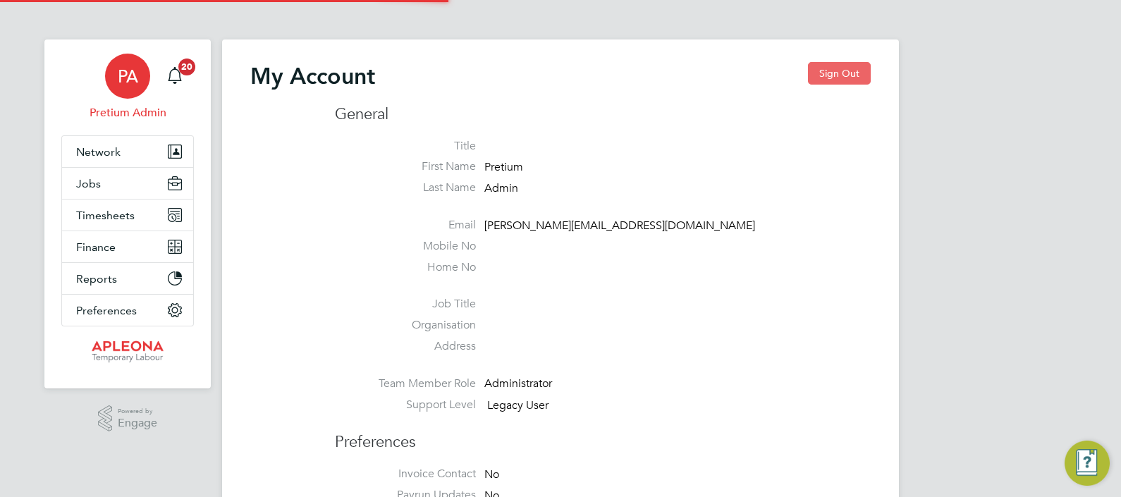
click at [847, 74] on button "Sign Out" at bounding box center [839, 73] width 63 height 23
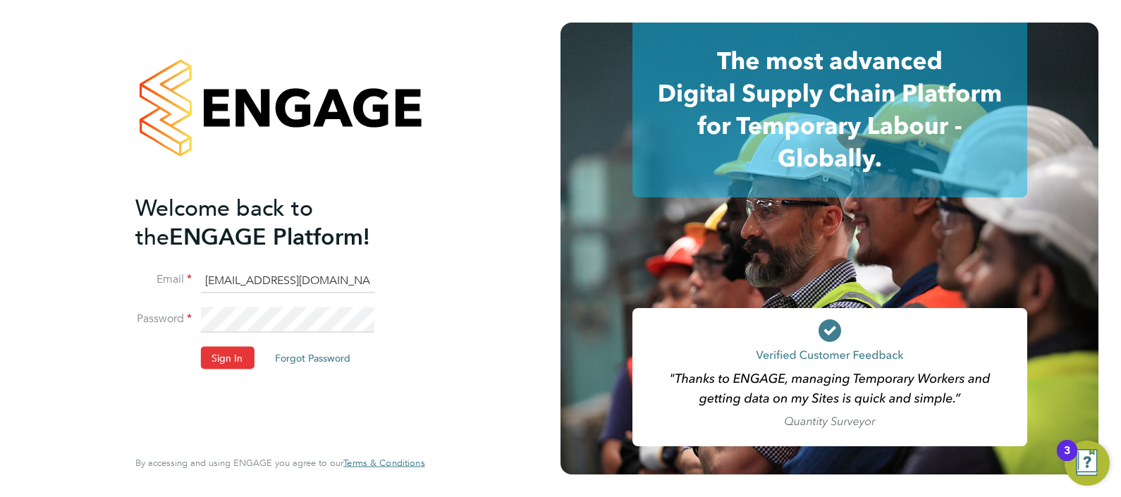
drag, startPoint x: 230, startPoint y: 285, endPoint x: 264, endPoint y: 290, distance: 33.4
click at [230, 285] on input "[EMAIL_ADDRESS][DOMAIN_NAME]" at bounding box center [287, 280] width 174 height 25
type input "abmfacility@pretiumresourcing.co.uk"
click at [244, 351] on button "Sign In" at bounding box center [227, 357] width 54 height 23
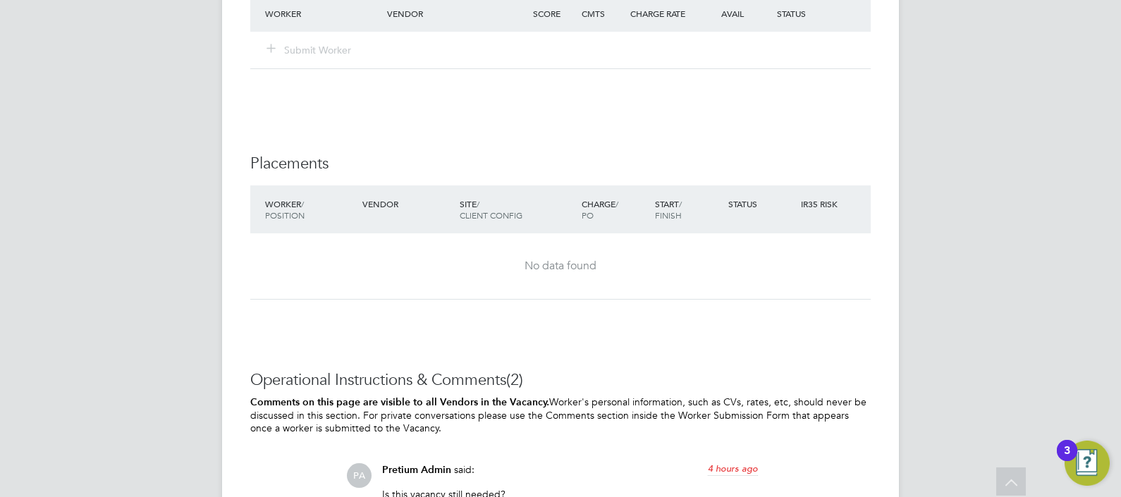
scroll to position [1586, 0]
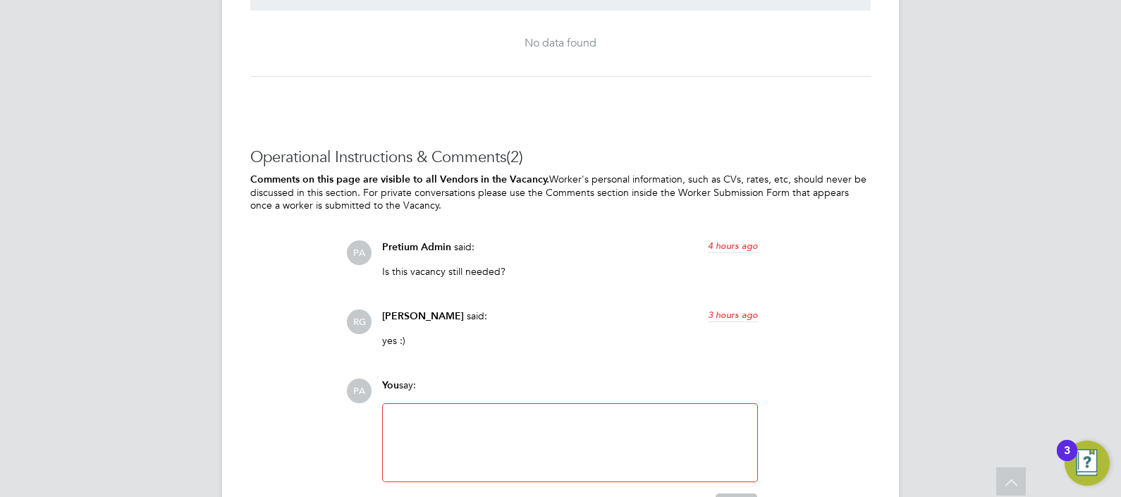
click at [474, 430] on div at bounding box center [569, 442] width 357 height 61
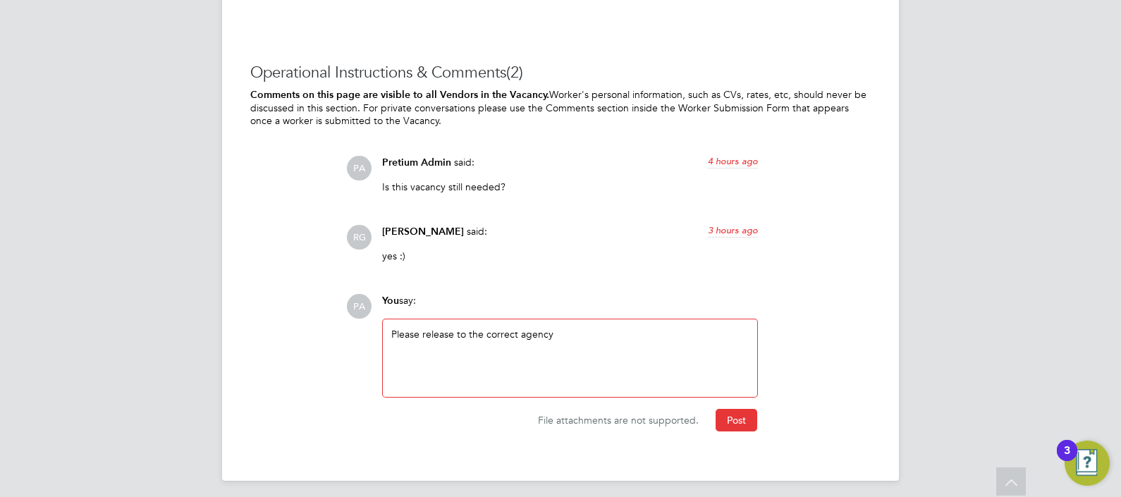
scroll to position [1675, 0]
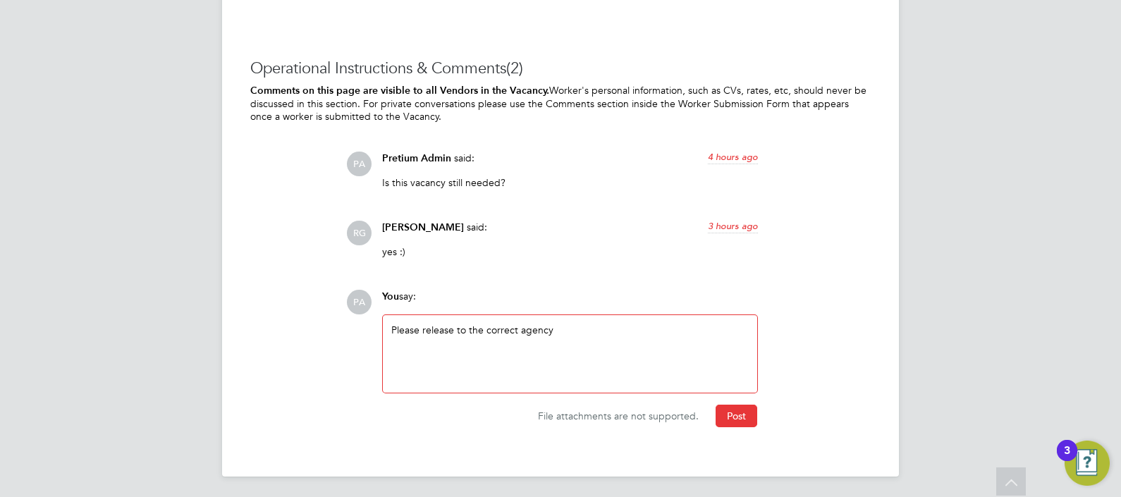
drag, startPoint x: 737, startPoint y: 409, endPoint x: 847, endPoint y: 426, distance: 111.4
click at [737, 410] on button "Post" at bounding box center [736, 416] width 42 height 23
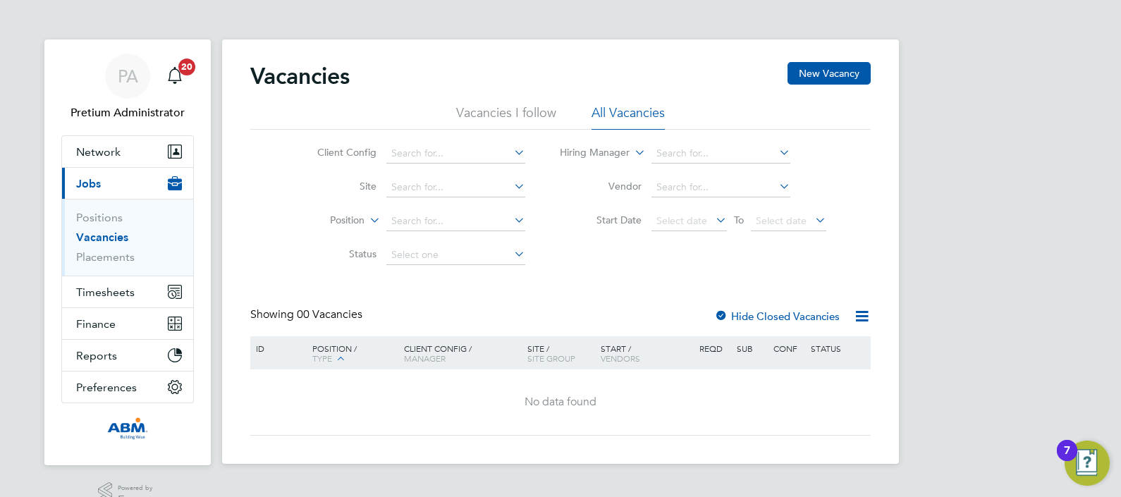
drag, startPoint x: 1785, startPoint y: 4, endPoint x: 519, endPoint y: 282, distance: 1295.5
click at [519, 282] on div "Vacancies New Vacancy Vacancies I follow All Vacancies Client Config Site Posit…" at bounding box center [560, 249] width 620 height 374
click at [70, 300] on button "Timesheets" at bounding box center [127, 291] width 131 height 31
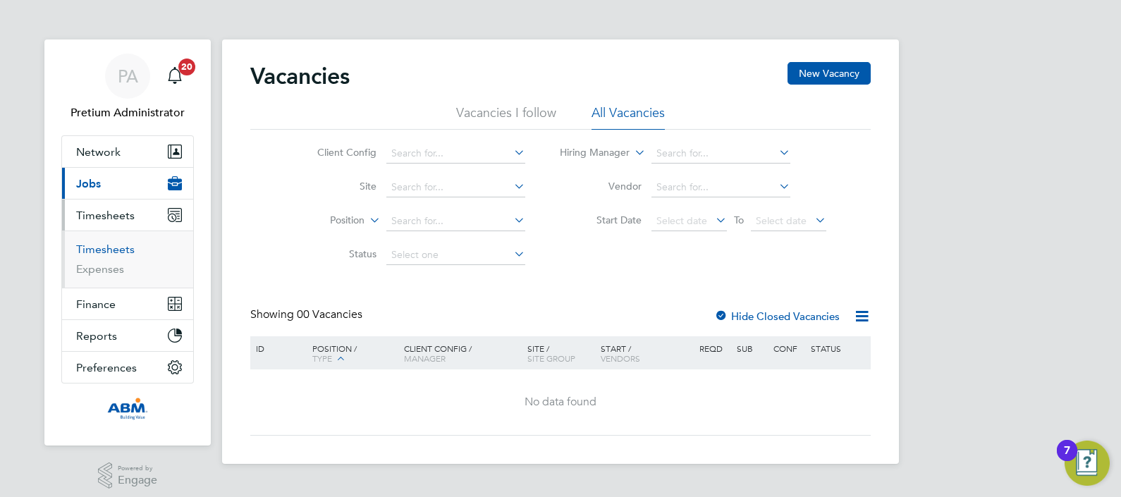
click at [111, 246] on link "Timesheets" at bounding box center [105, 248] width 59 height 13
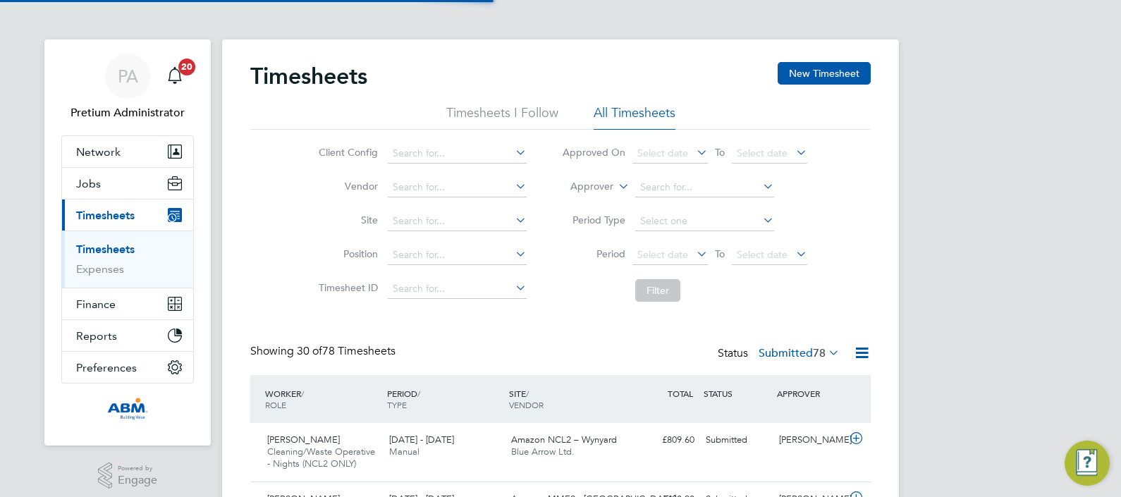
click at [647, 177] on li "Approver" at bounding box center [684, 188] width 281 height 34
click at [680, 190] on input at bounding box center [704, 188] width 139 height 20
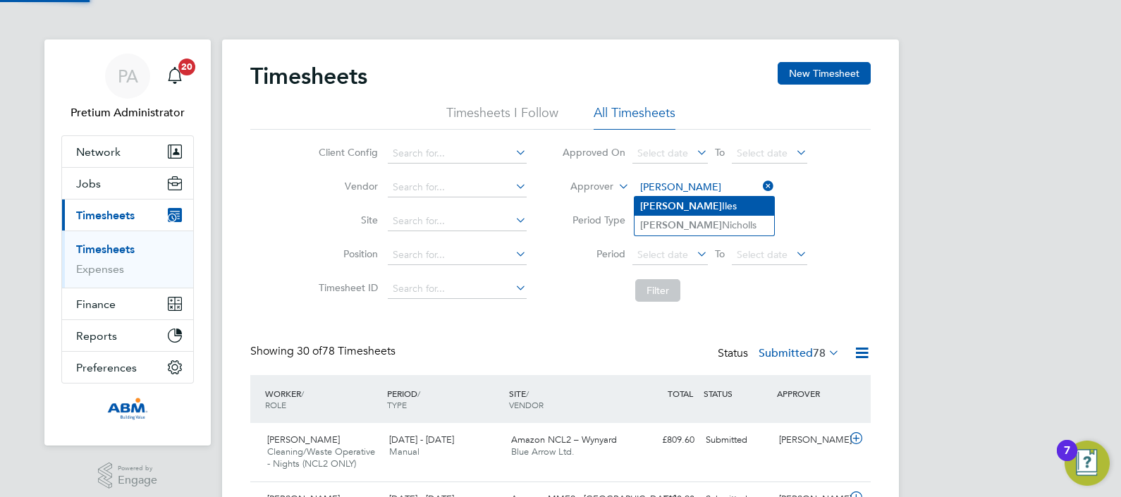
click at [700, 211] on li "[PERSON_NAME]" at bounding box center [704, 206] width 140 height 19
type input "[PERSON_NAME]"
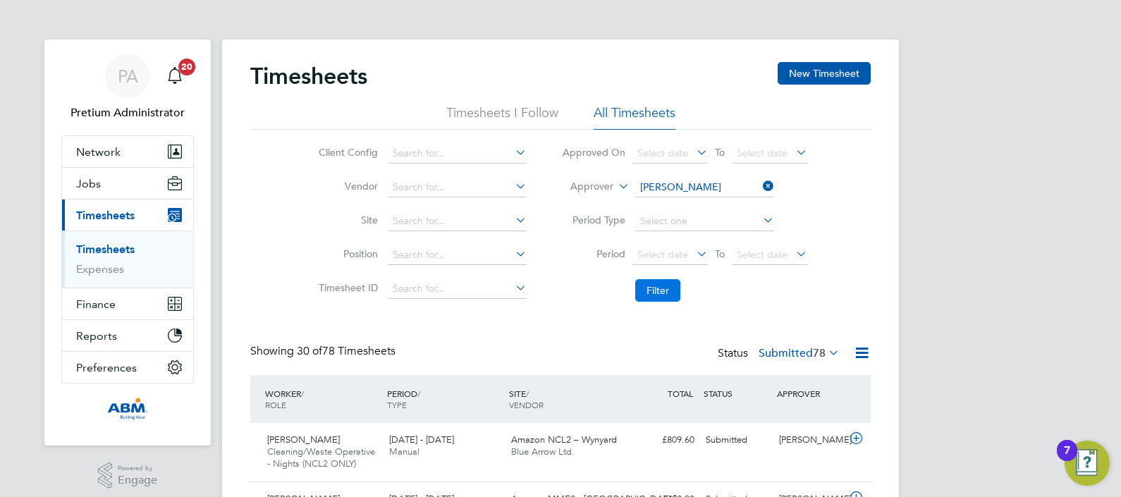
click at [650, 280] on button "Filter" at bounding box center [657, 290] width 45 height 23
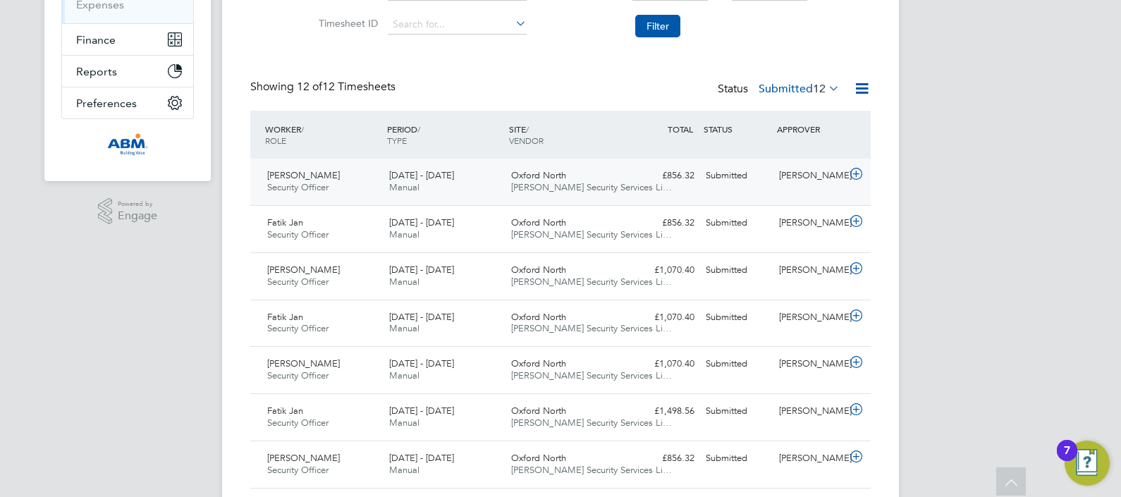
click at [508, 197] on div "[PERSON_NAME] Security Officer [DATE] - [DATE] [DATE] - [DATE] Manual Oxford No…" at bounding box center [560, 182] width 620 height 47
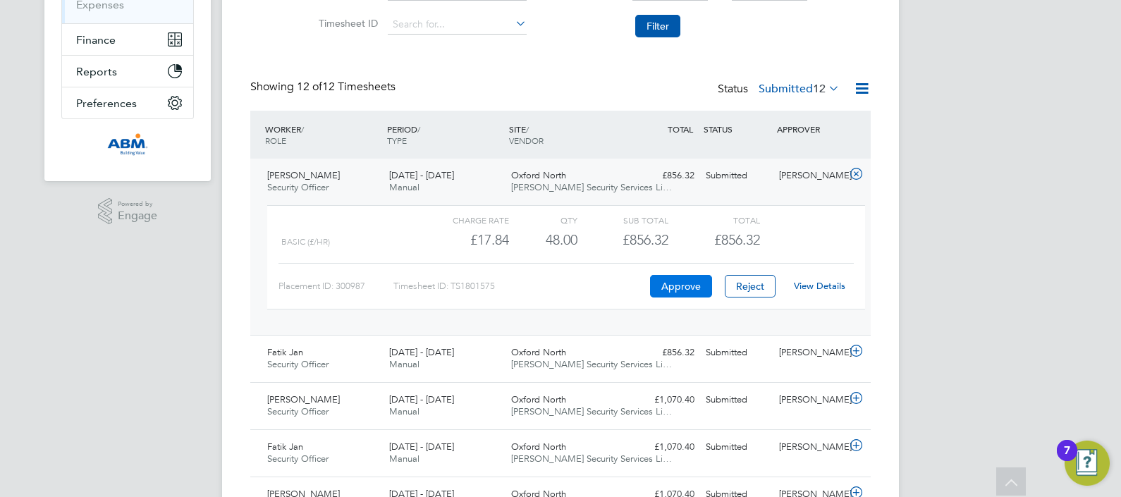
click at [667, 275] on button "Approve" at bounding box center [681, 286] width 62 height 23
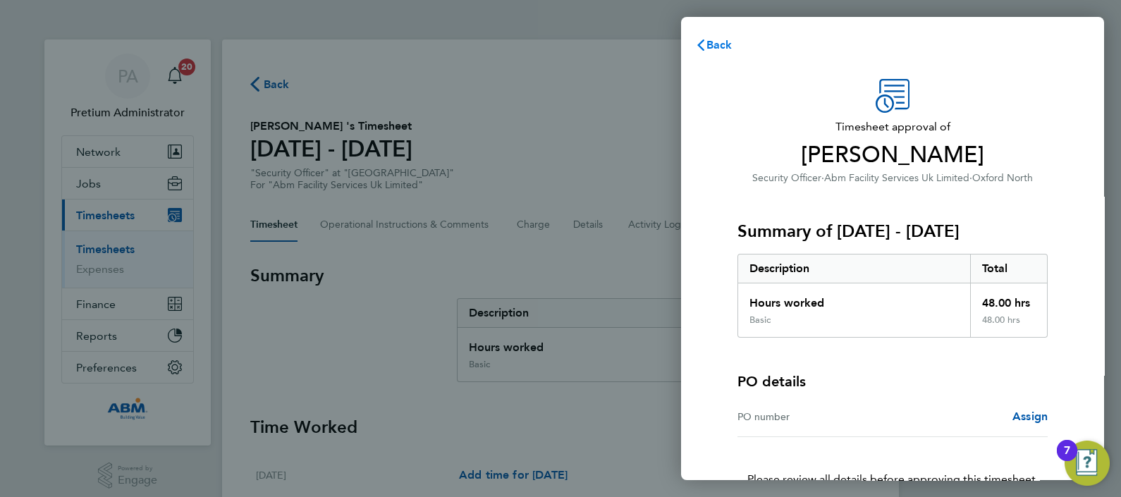
click at [715, 48] on span "Back" at bounding box center [719, 44] width 26 height 13
